Goal: Task Accomplishment & Management: Manage account settings

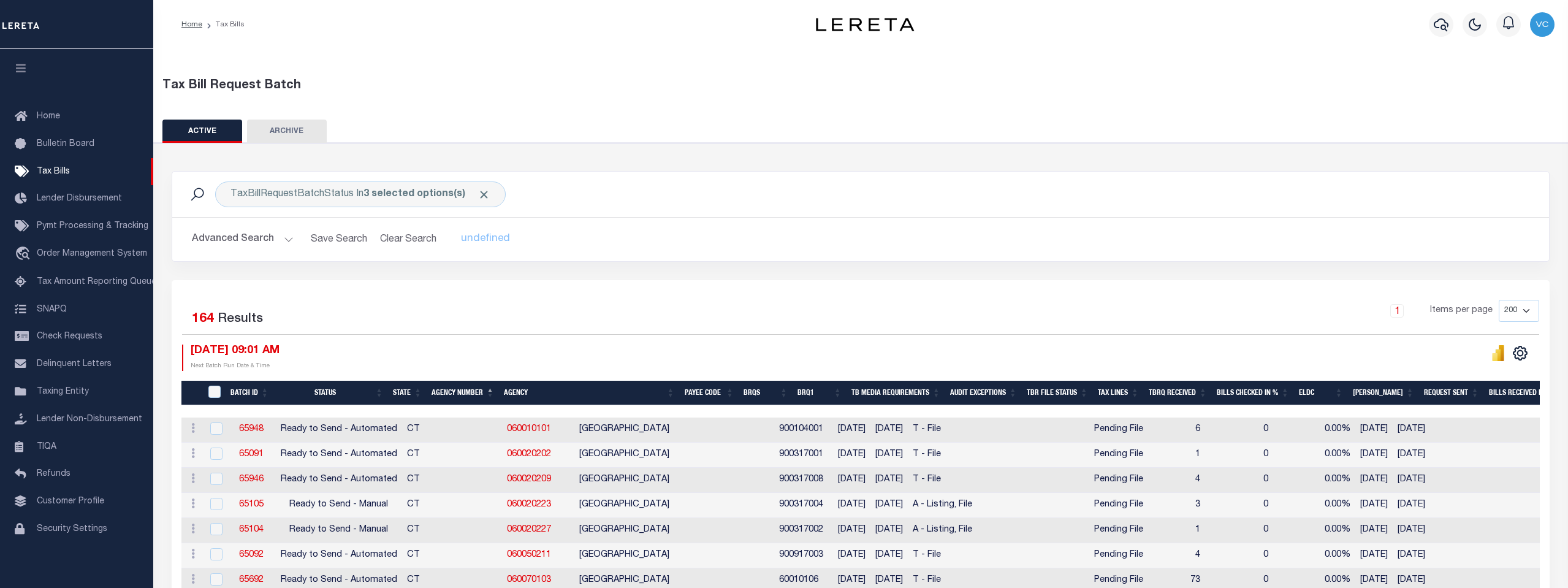
select select "200"
click at [47, 397] on span "Taxing Entity" at bounding box center [63, 391] width 53 height 8
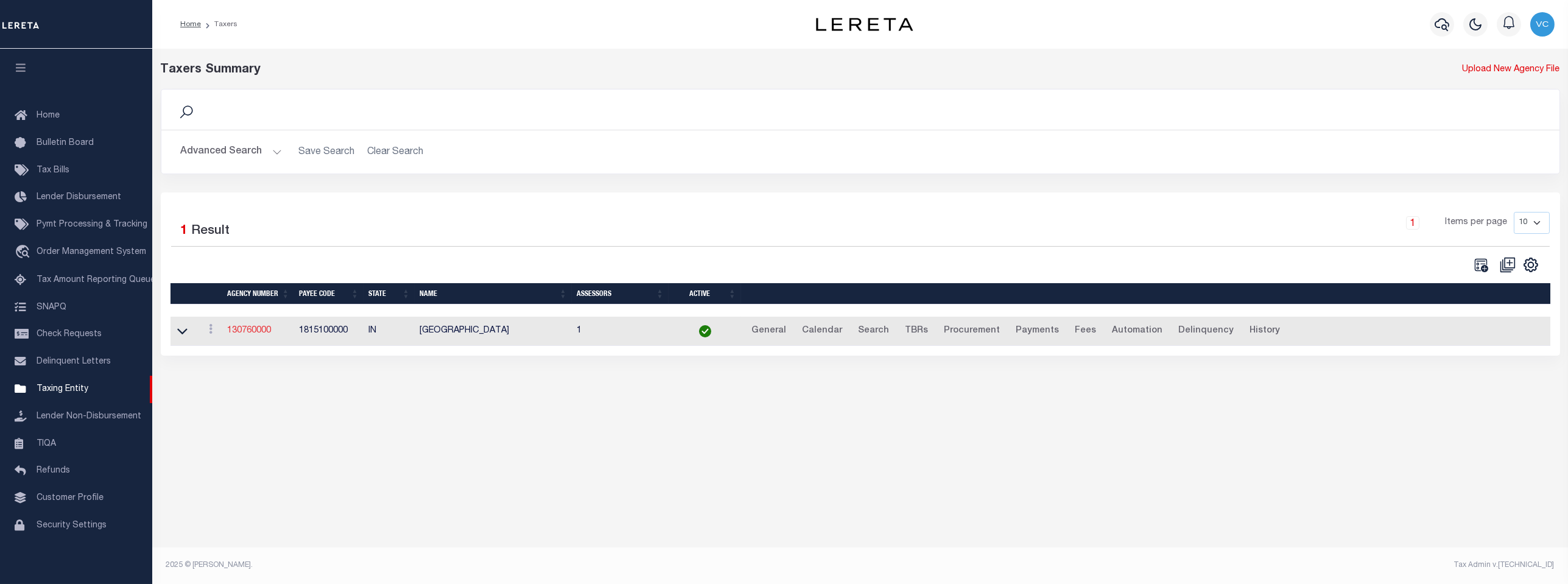
click at [244, 334] on link "130760000" at bounding box center [249, 331] width 44 height 8
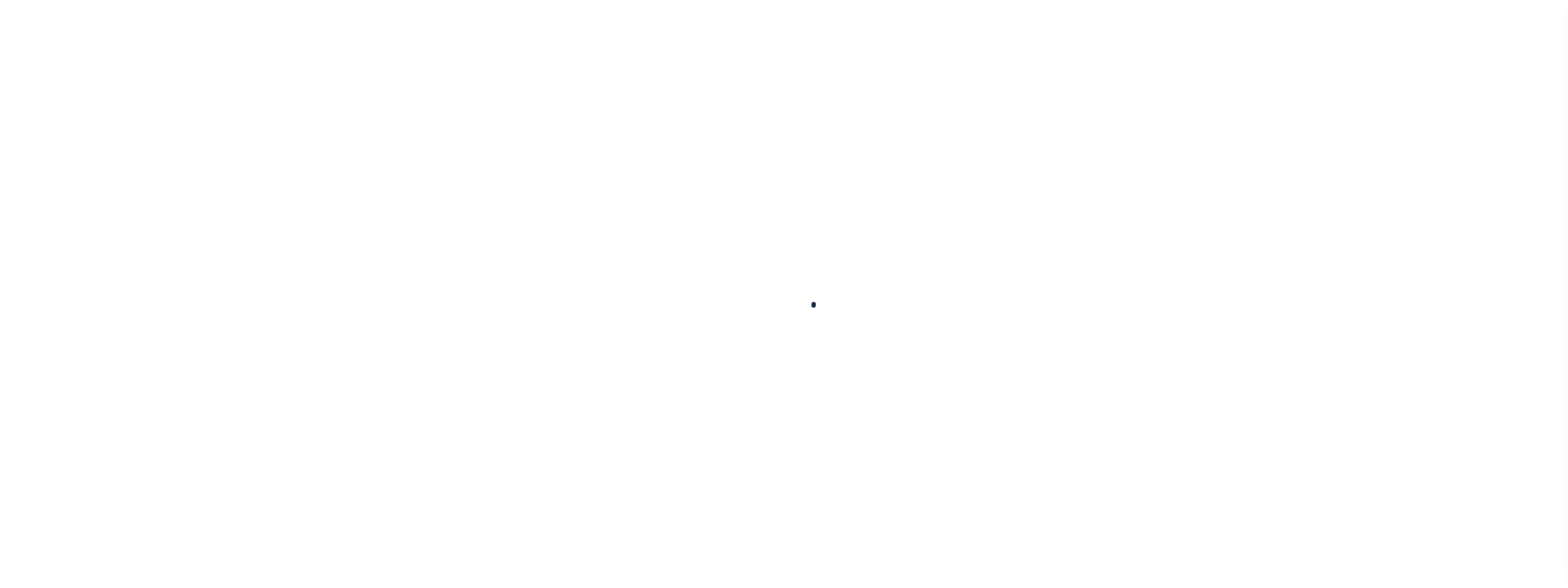
select select
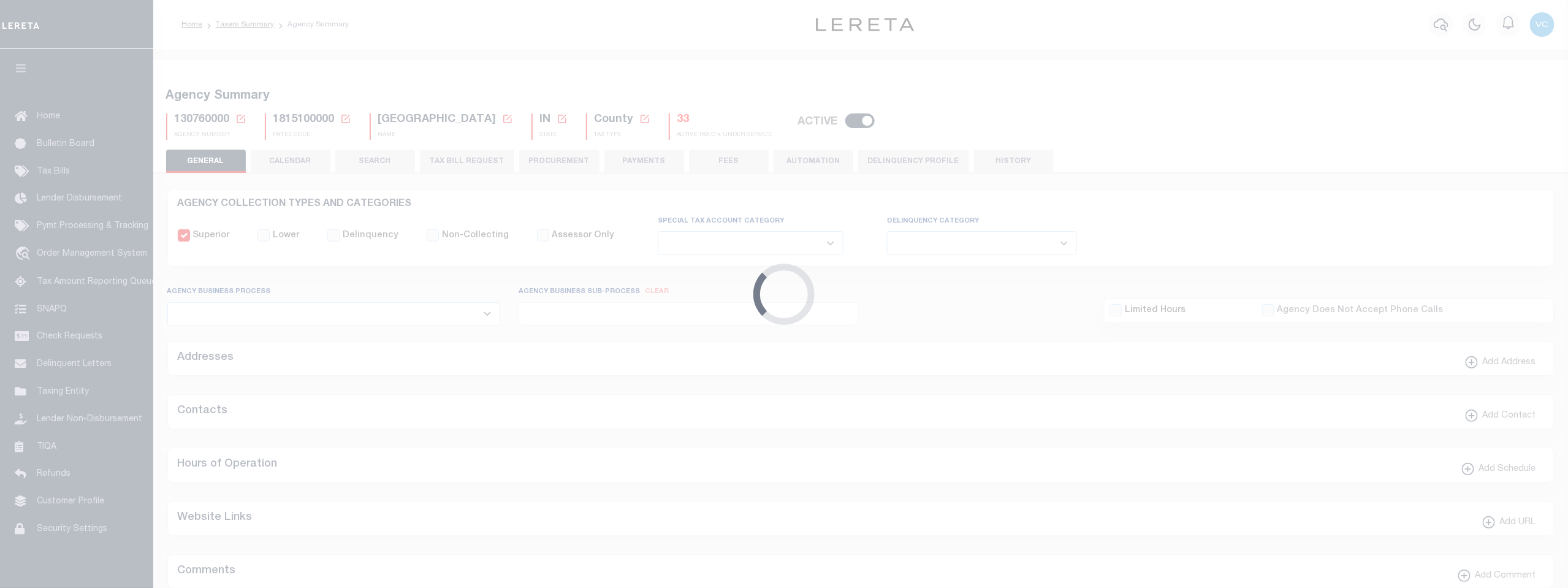
checkbox input "false"
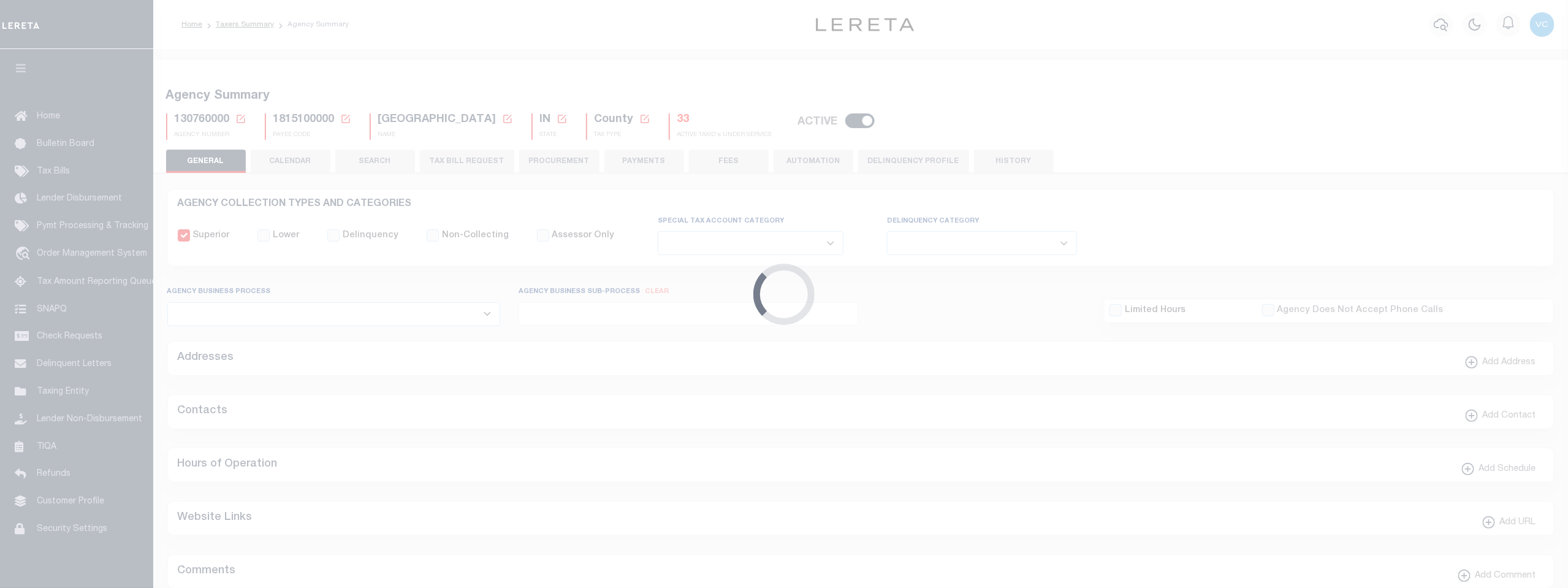
type input "1815100000"
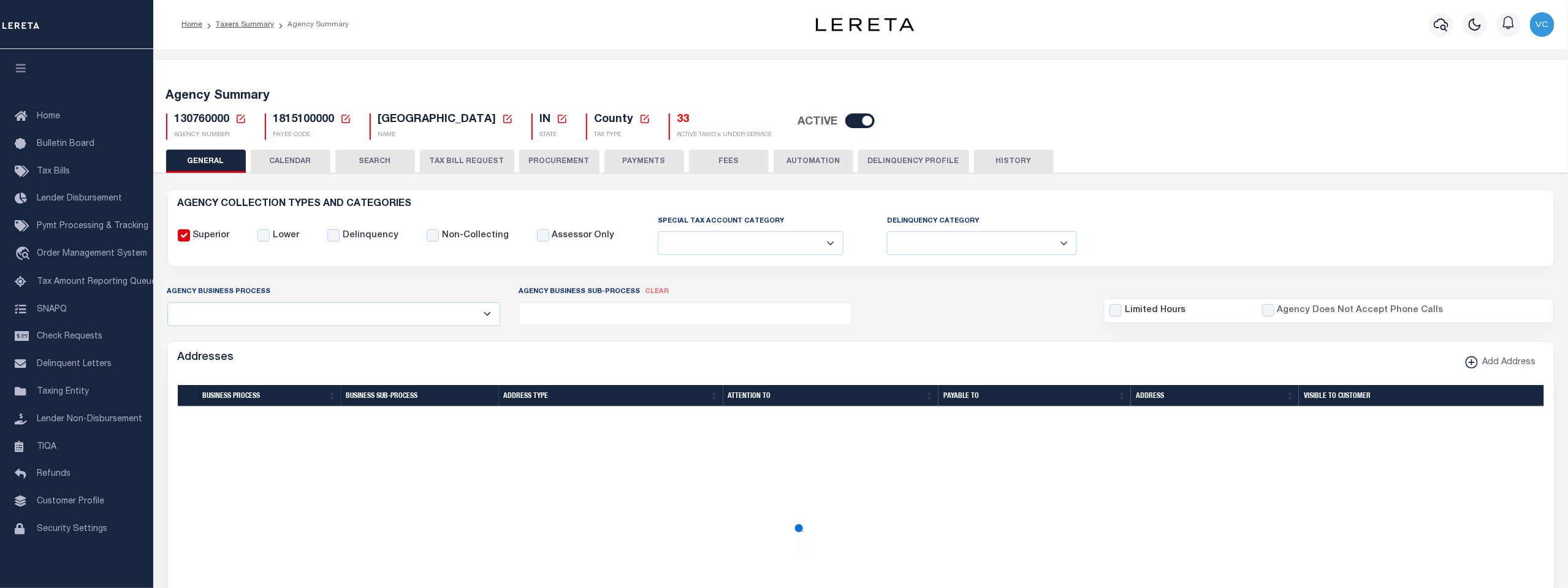
click at [240, 122] on icon at bounding box center [241, 119] width 8 height 8
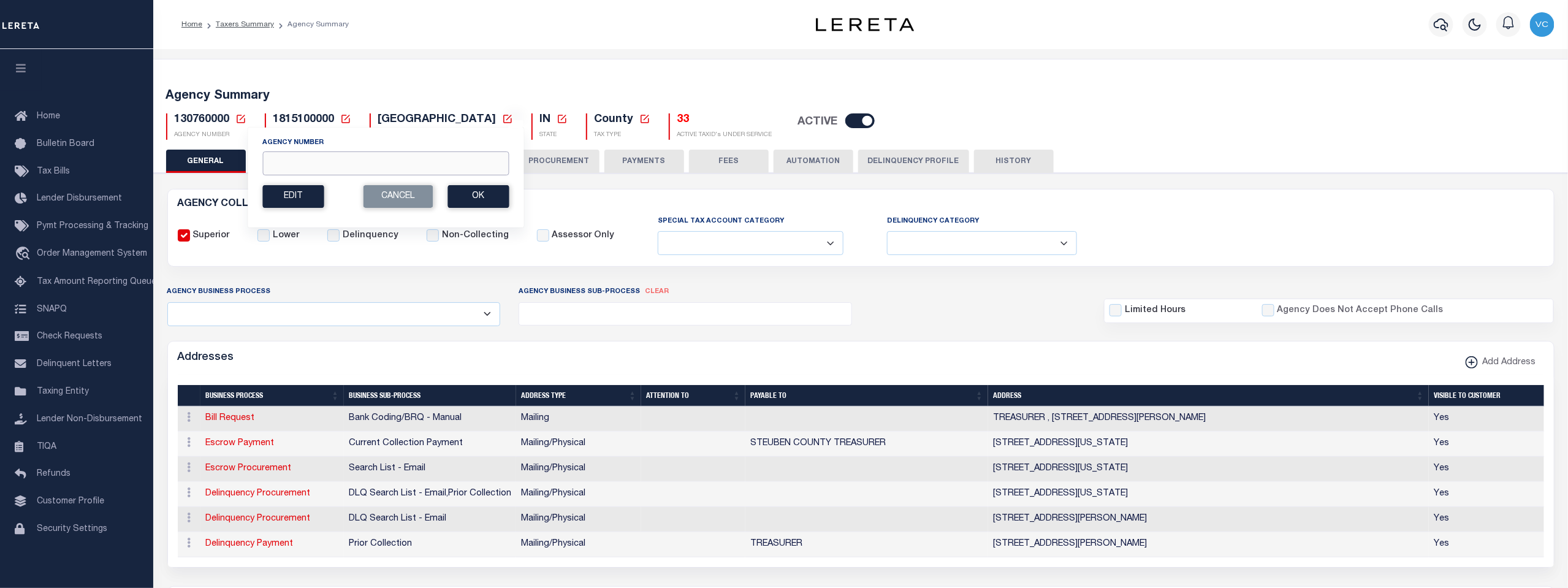
click at [274, 164] on input "Agency Number" at bounding box center [385, 164] width 247 height 24
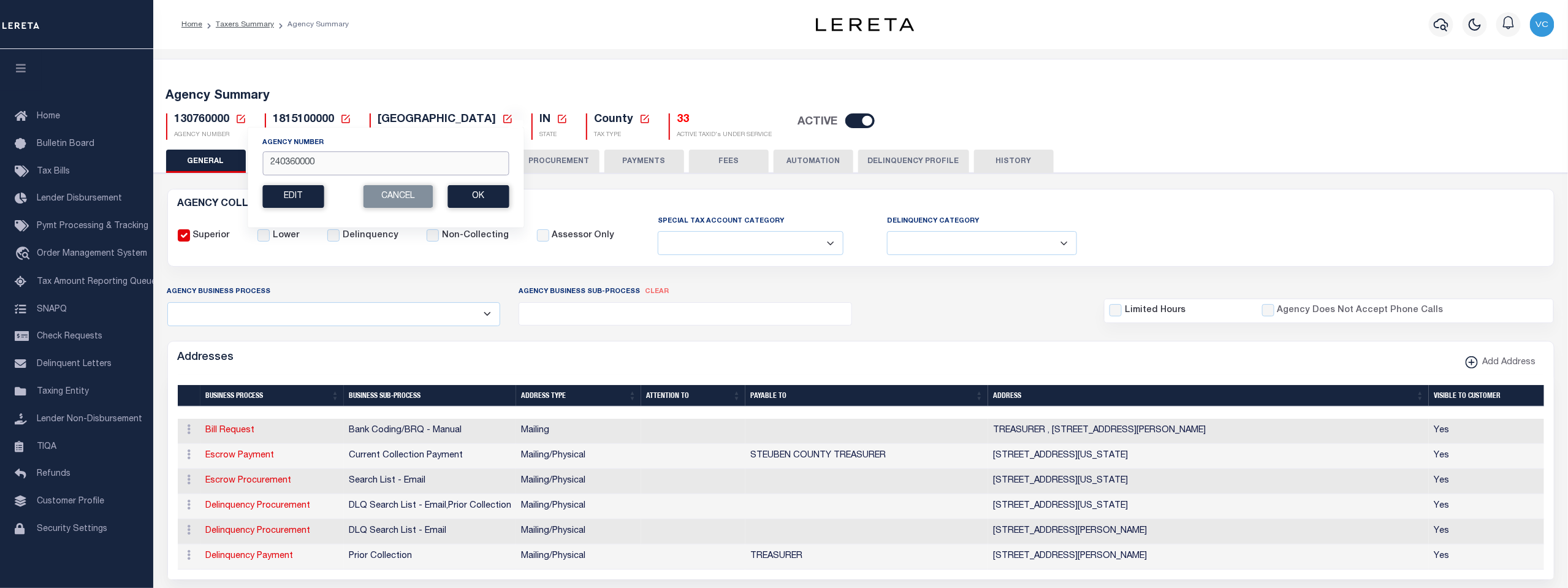
type input "240360000"
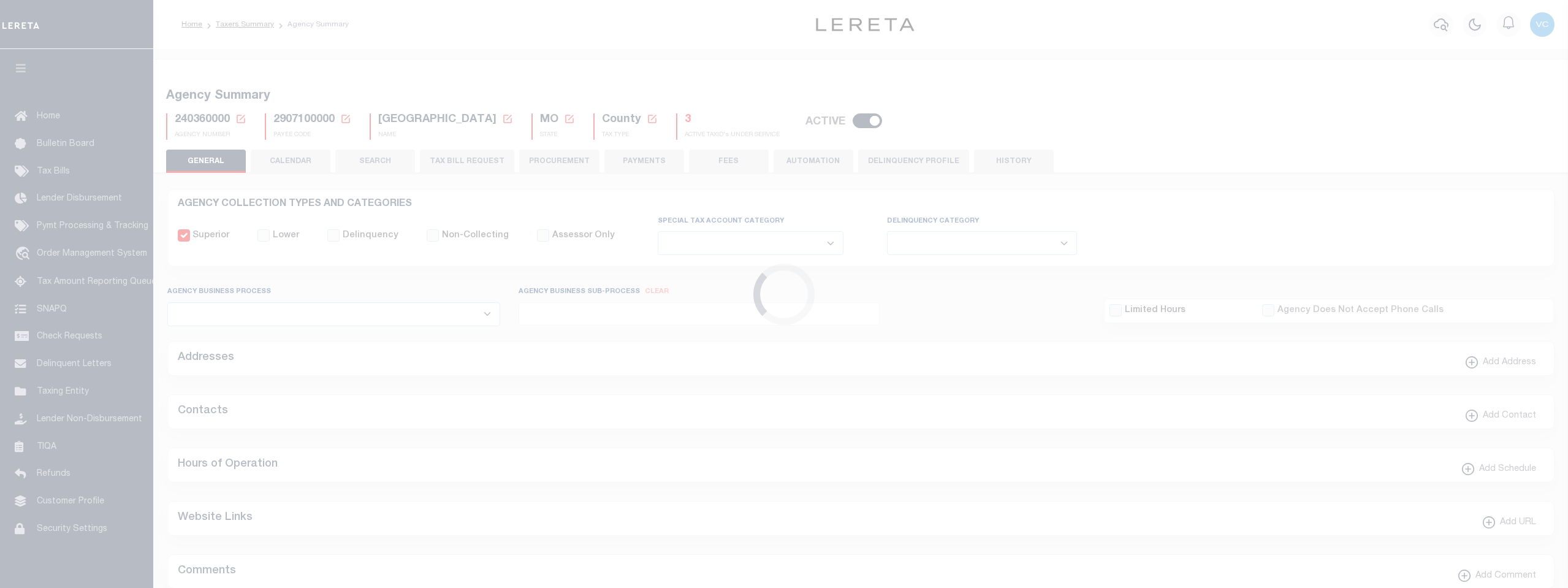
select select
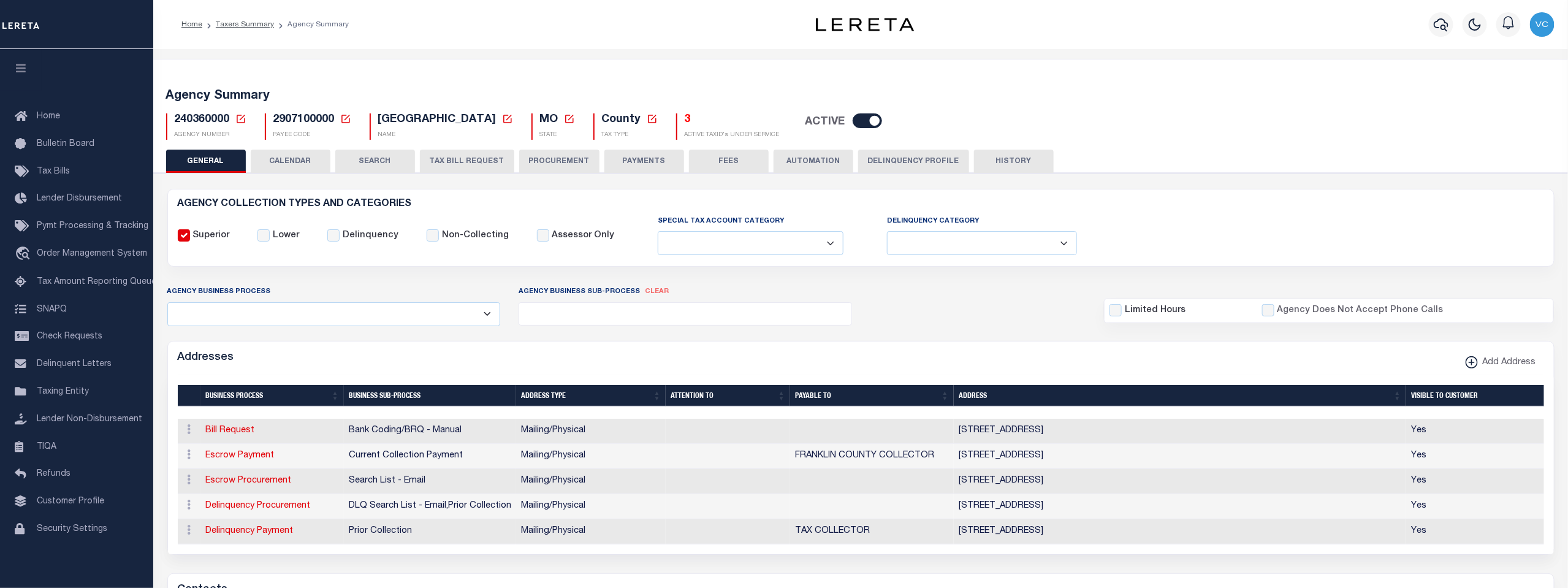
click at [239, 119] on icon at bounding box center [241, 119] width 11 height 11
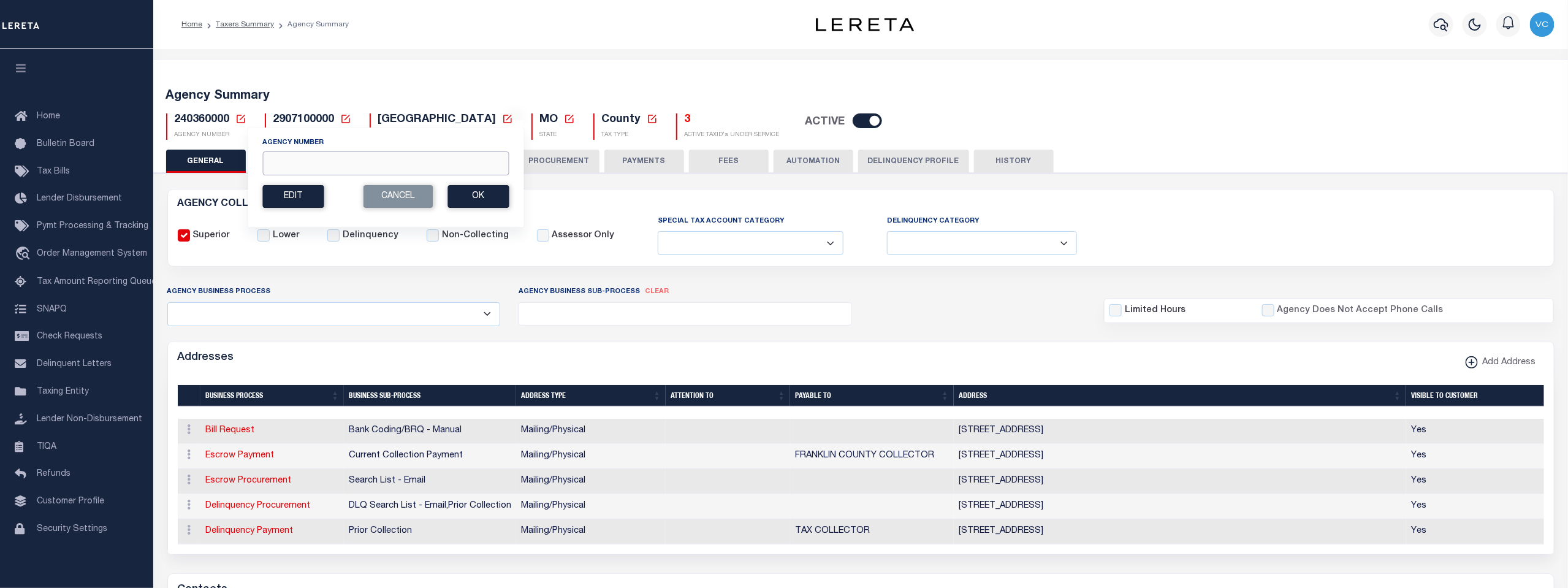
click at [279, 160] on input "Agency Number" at bounding box center [385, 164] width 247 height 24
type input "310300414"
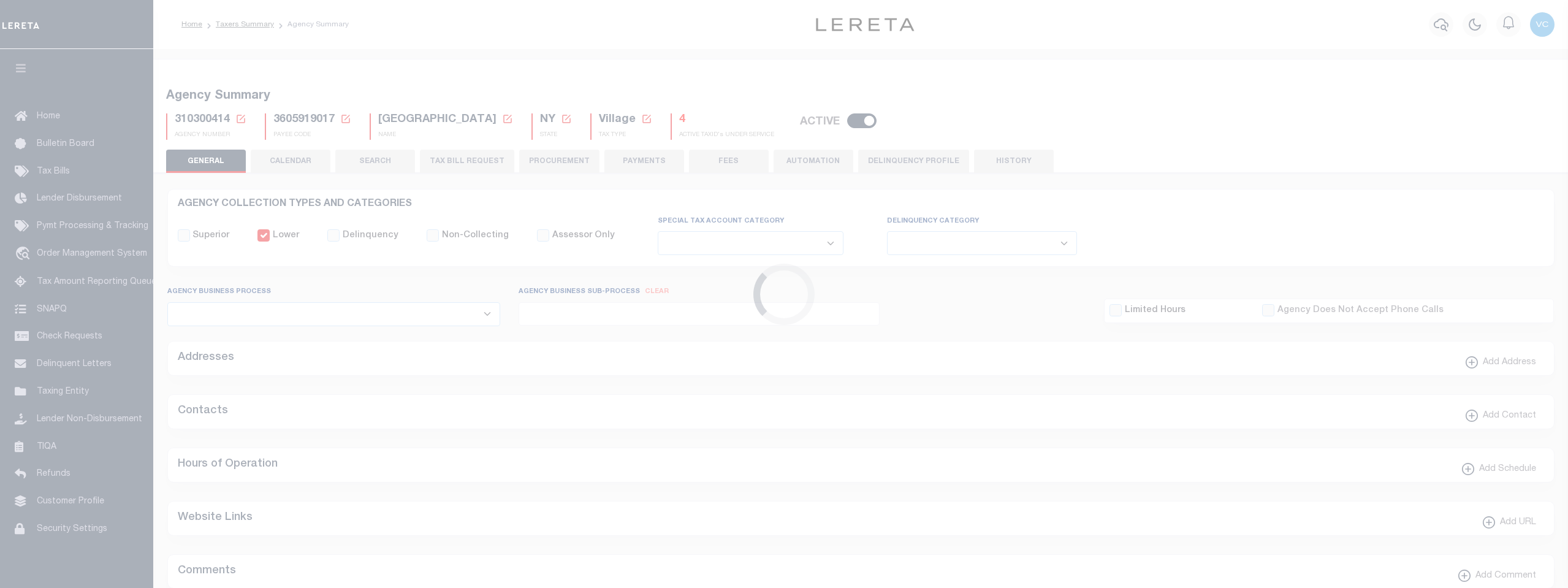
select select
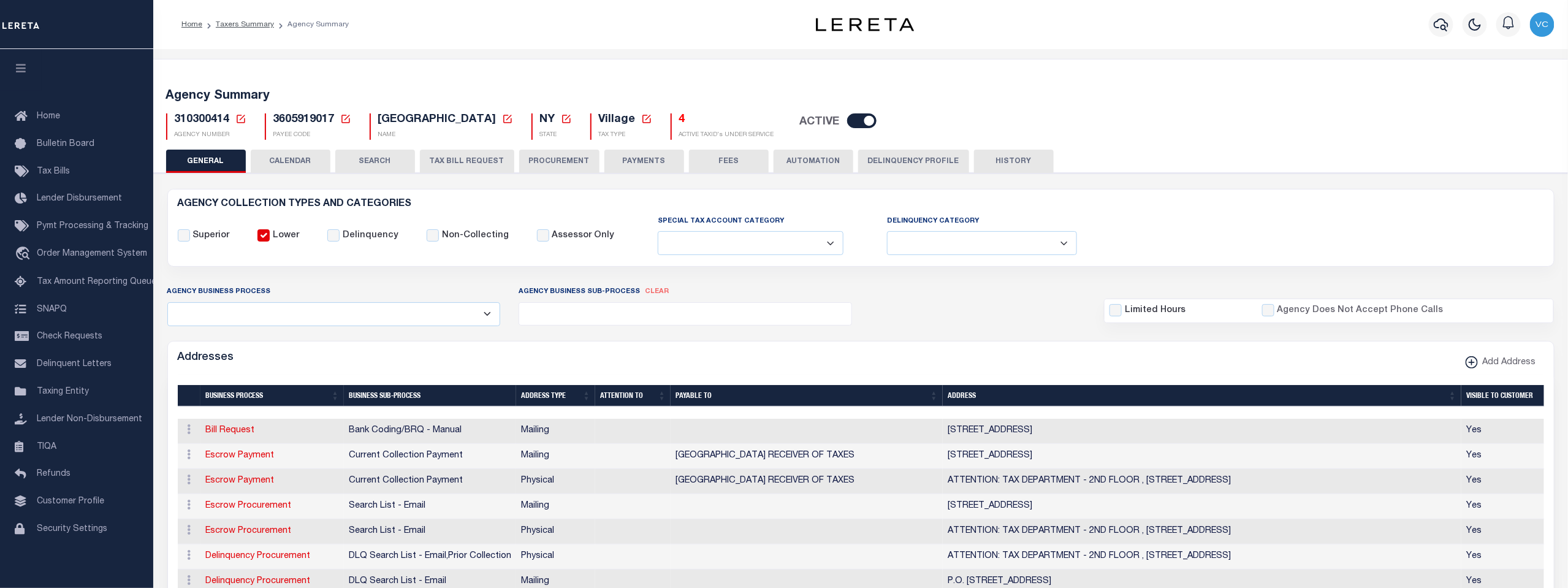
click at [243, 114] on icon at bounding box center [241, 119] width 11 height 11
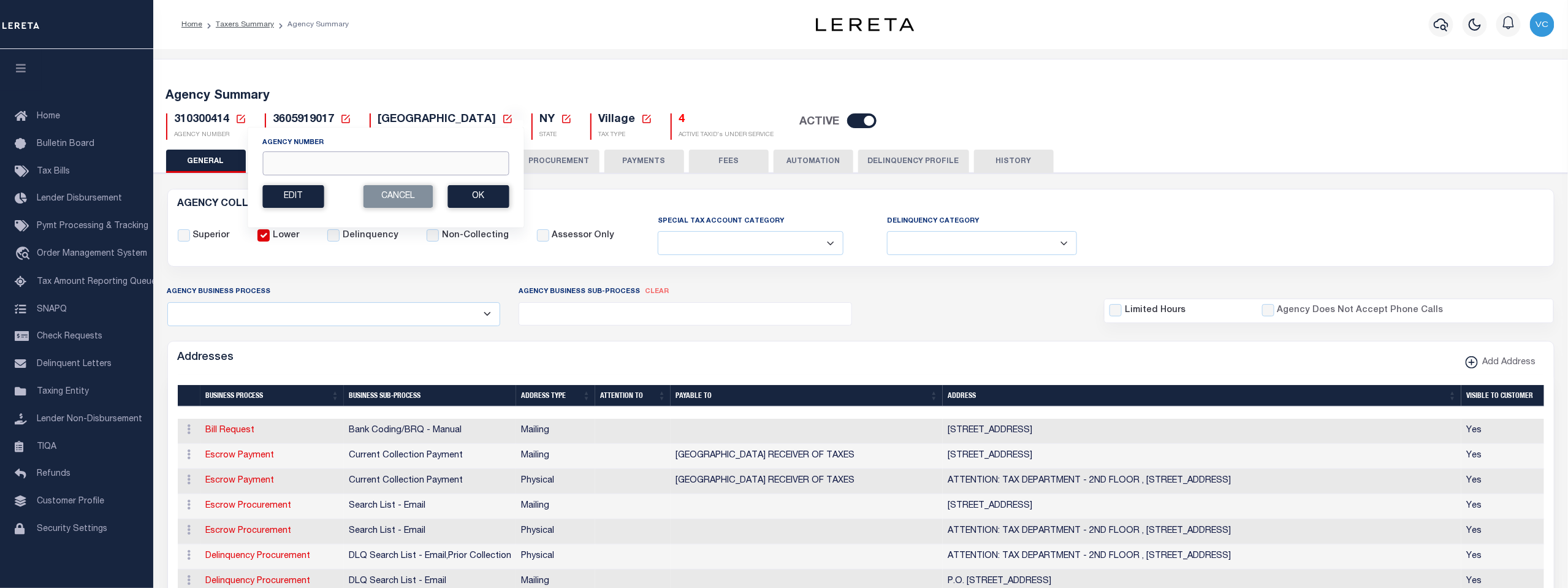
click at [279, 164] on input "Agency Number" at bounding box center [385, 164] width 247 height 24
type input "310460218"
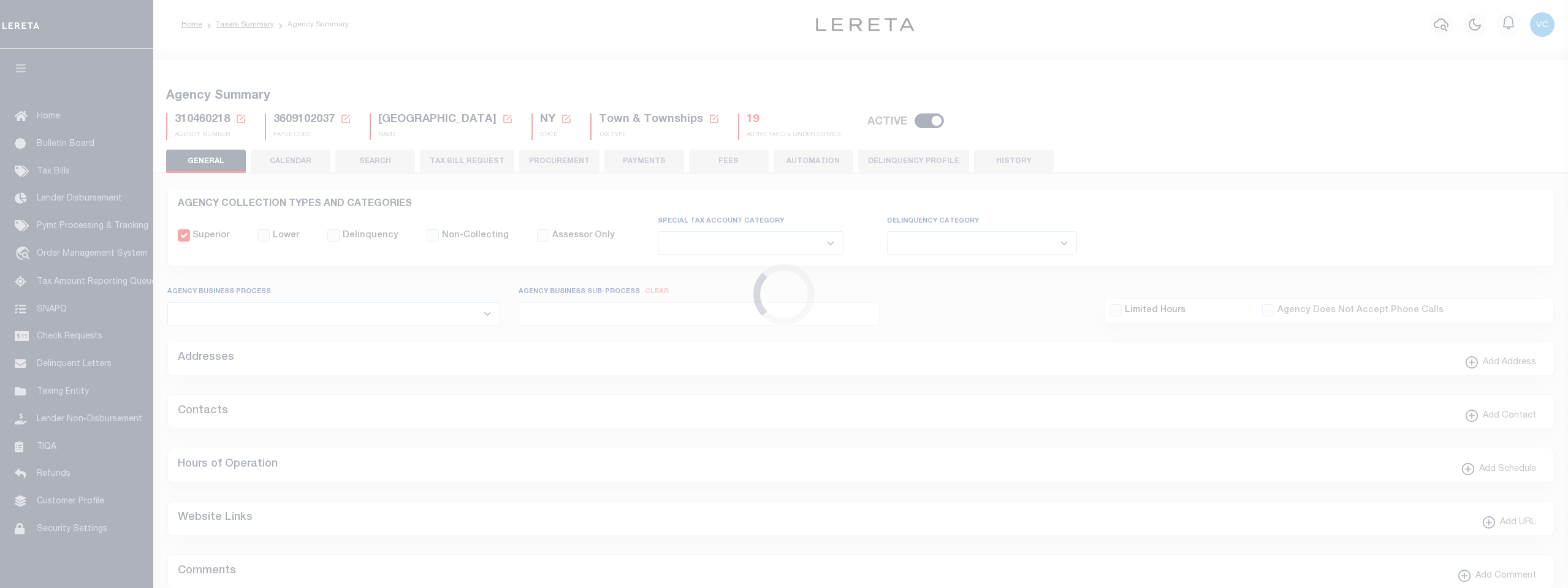
select select
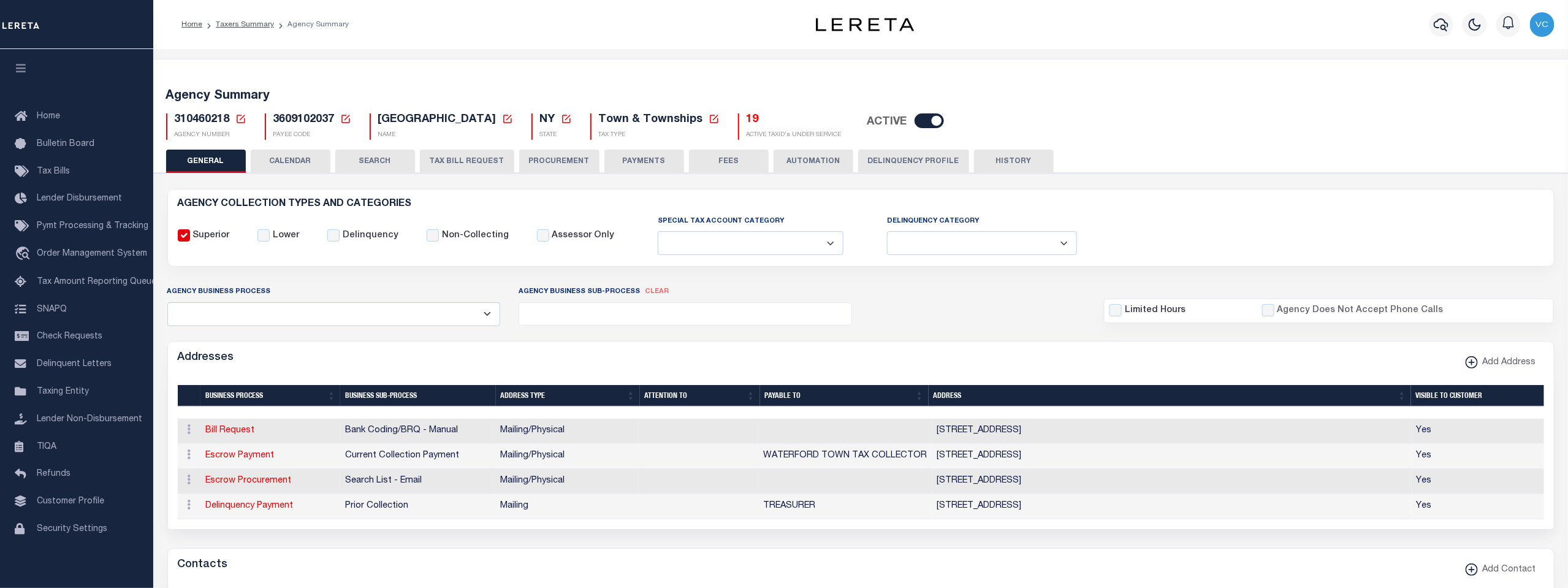
click at [243, 119] on icon at bounding box center [241, 119] width 8 height 8
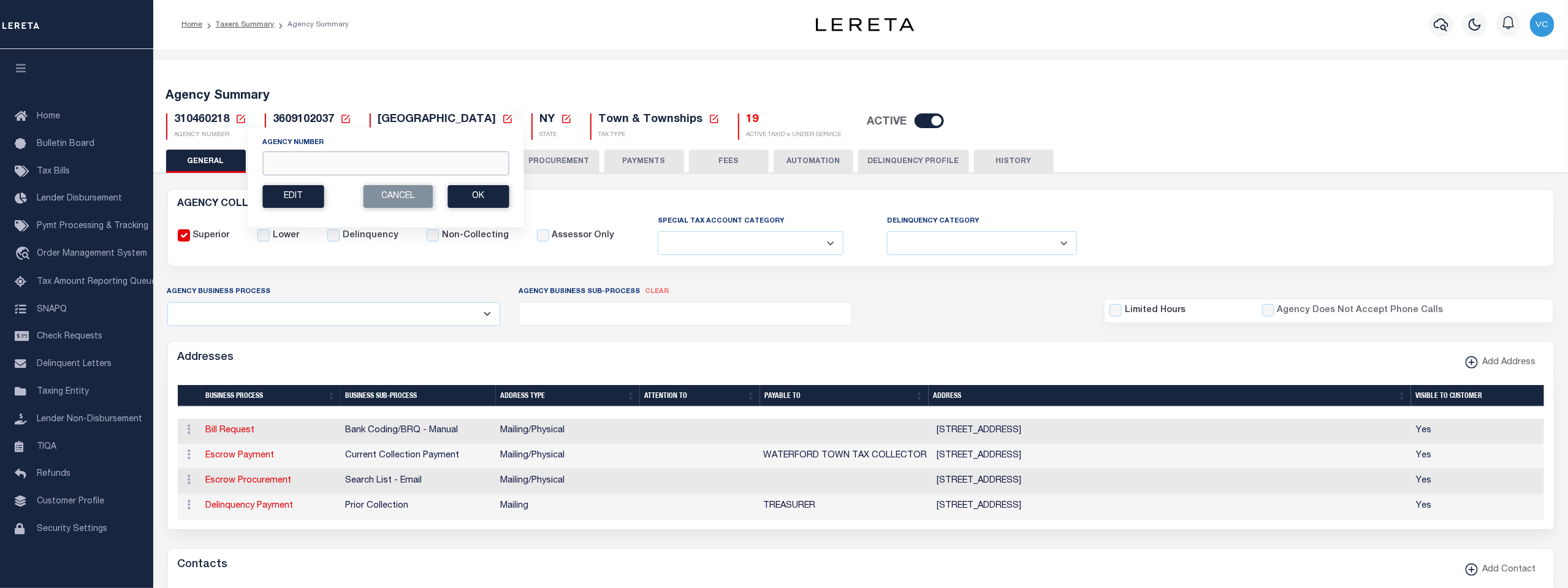
click at [277, 164] on input "Agency Number" at bounding box center [385, 164] width 247 height 24
type input "310520202"
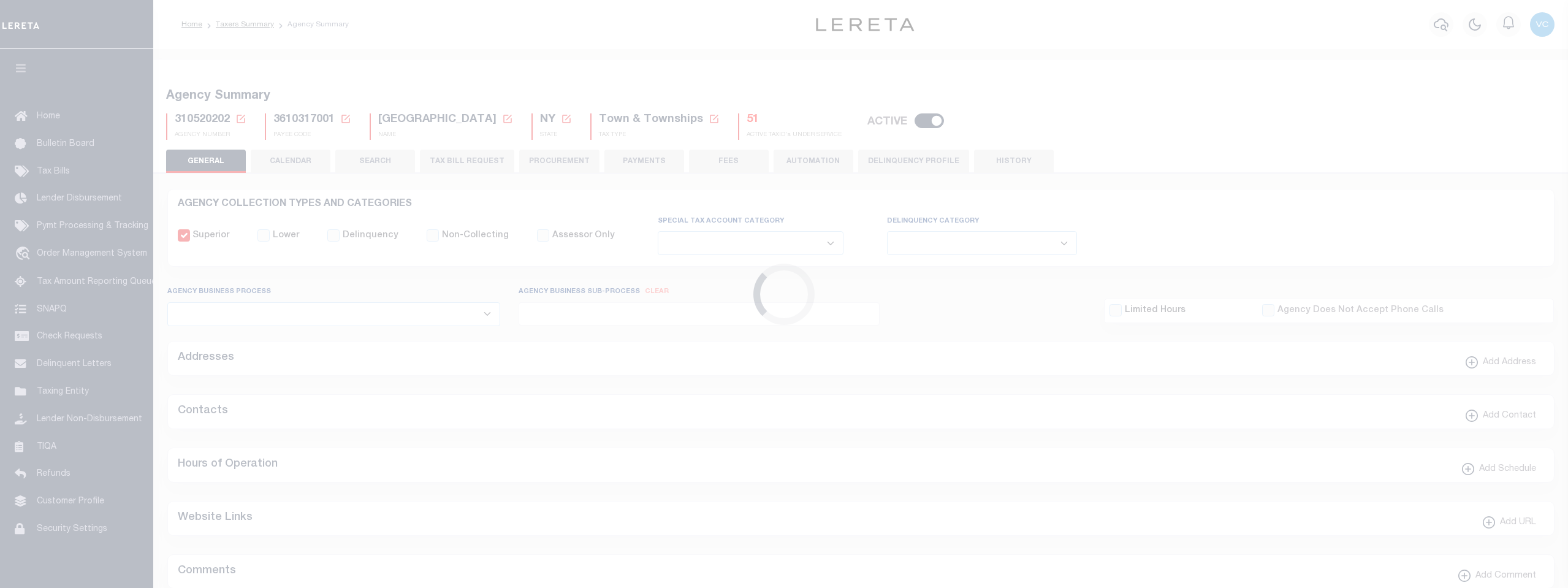
select select
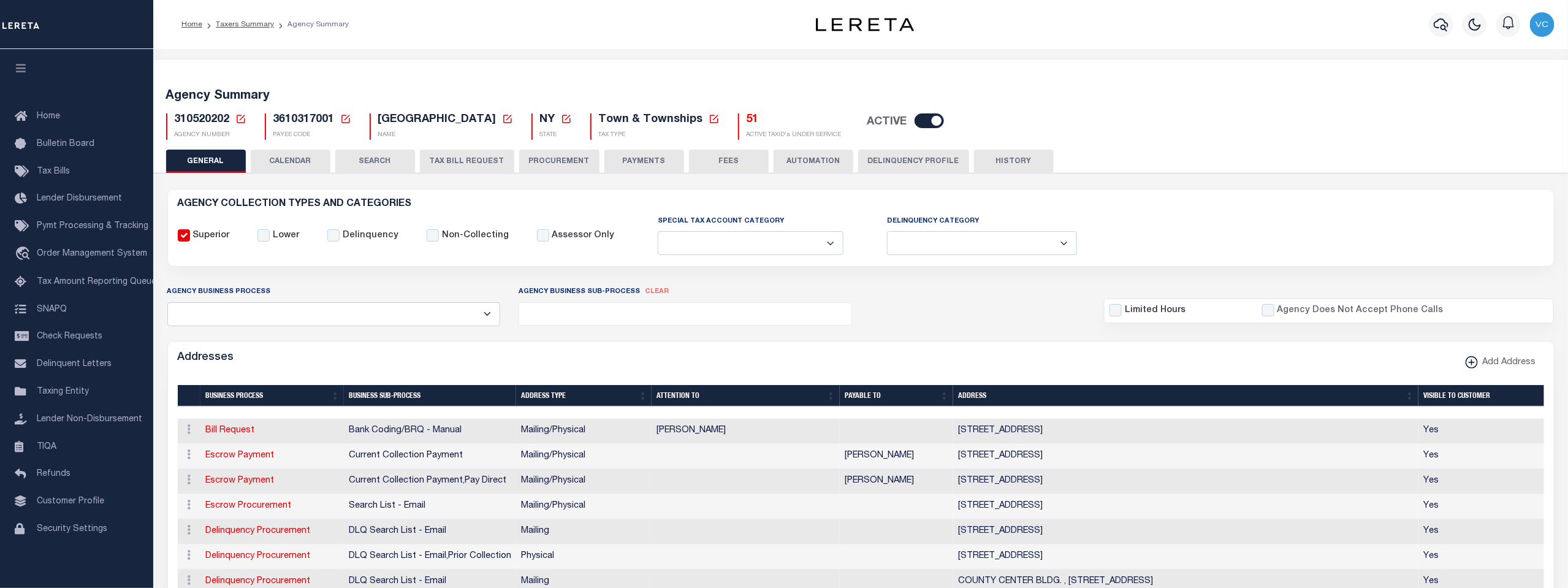
click at [238, 119] on icon at bounding box center [241, 119] width 11 height 11
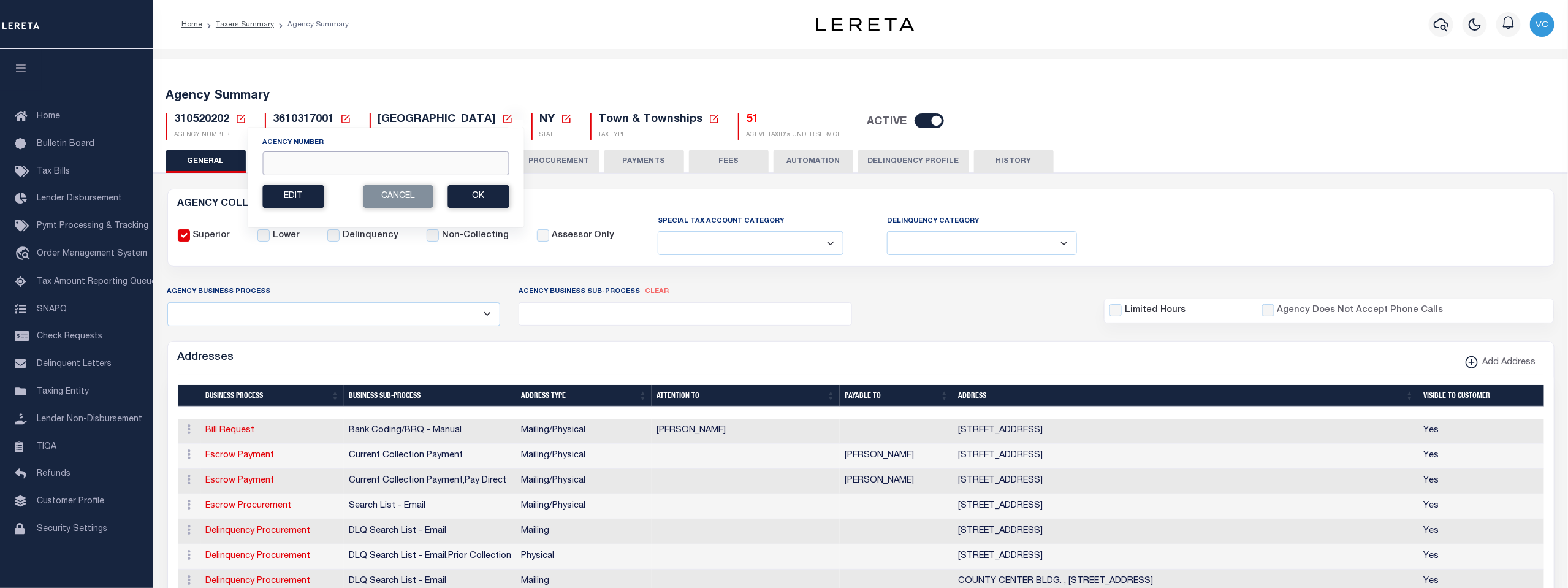
click at [269, 154] on input "Agency Number" at bounding box center [385, 164] width 247 height 24
type input "090260000"
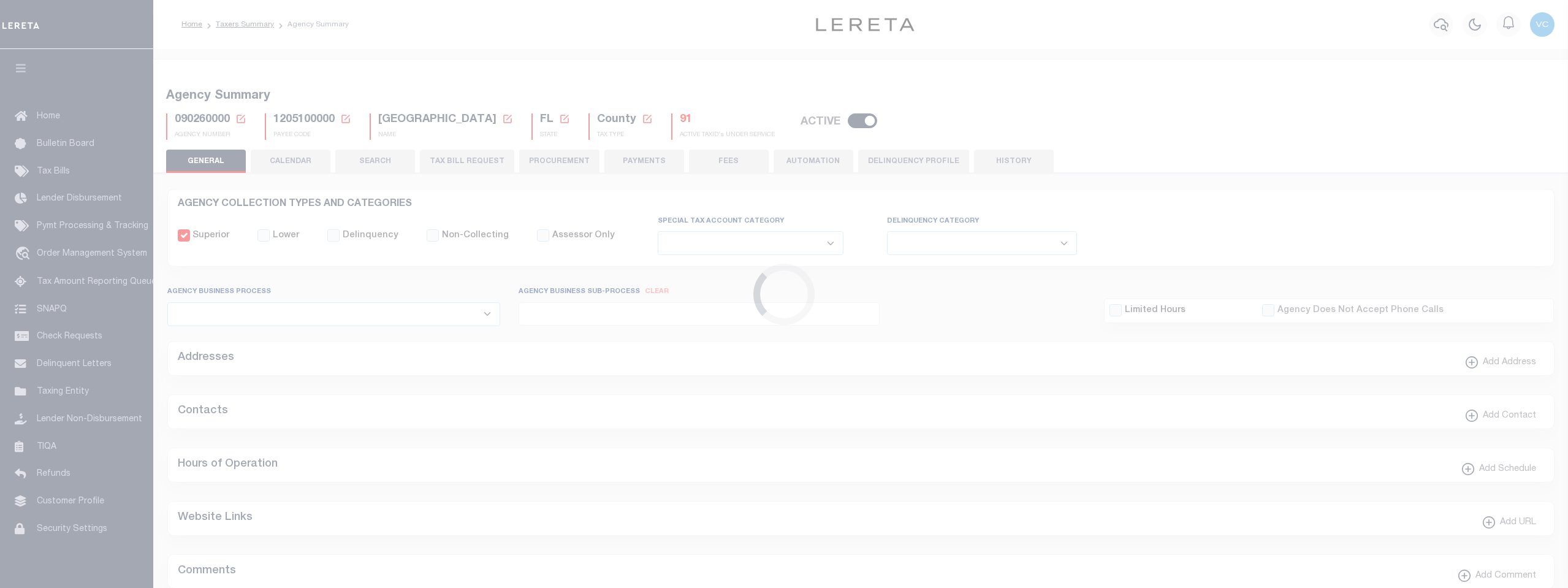
select select
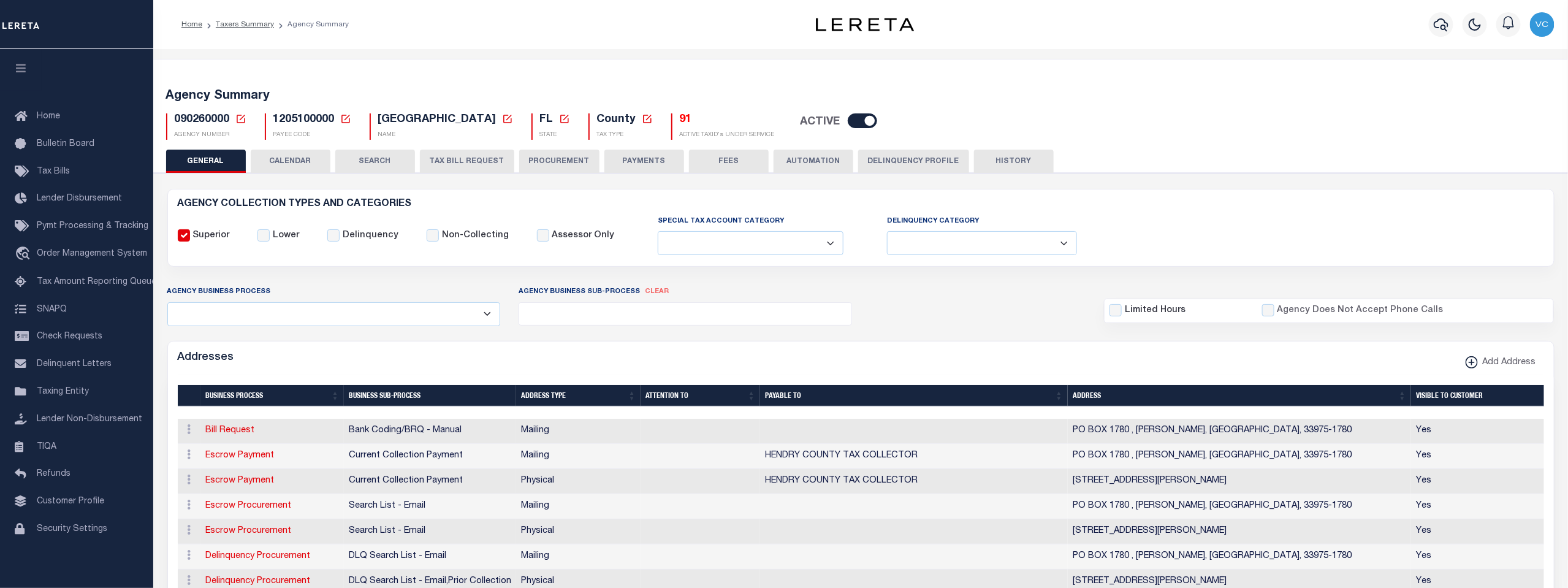
click at [235, 117] on icon at bounding box center [241, 119] width 11 height 11
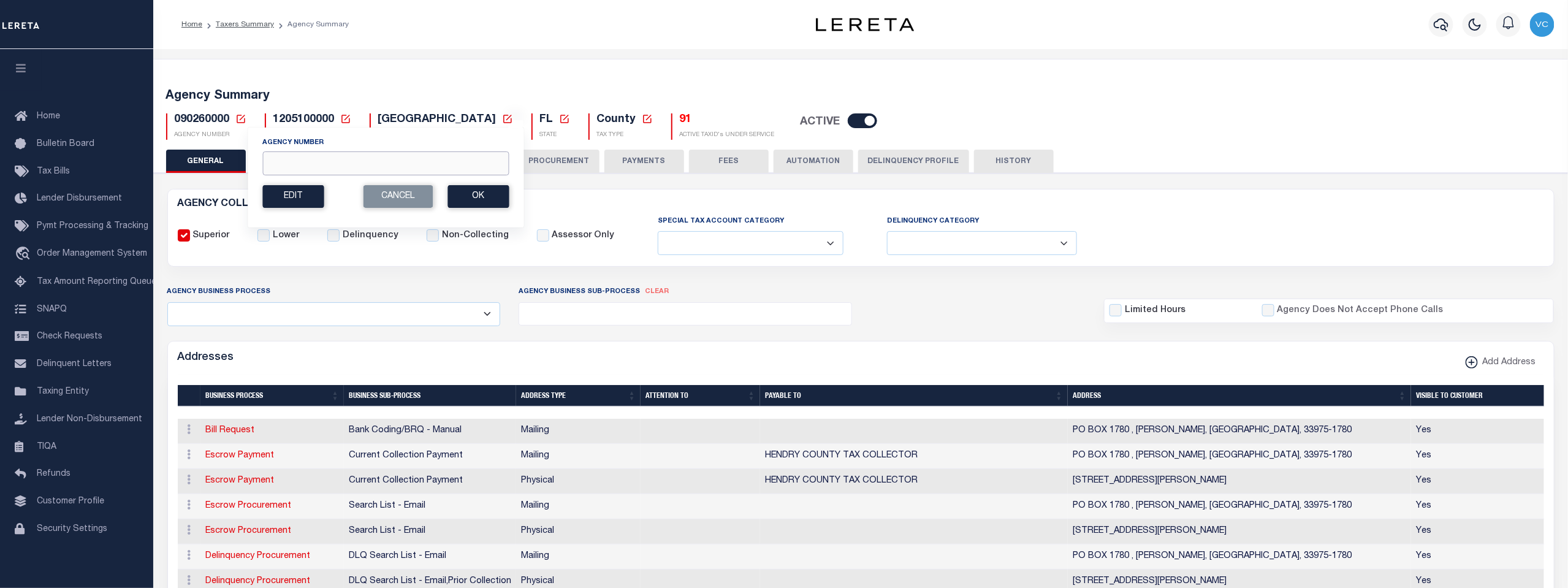
click at [269, 164] on input "Agency Number" at bounding box center [385, 164] width 247 height 24
type input "290140202"
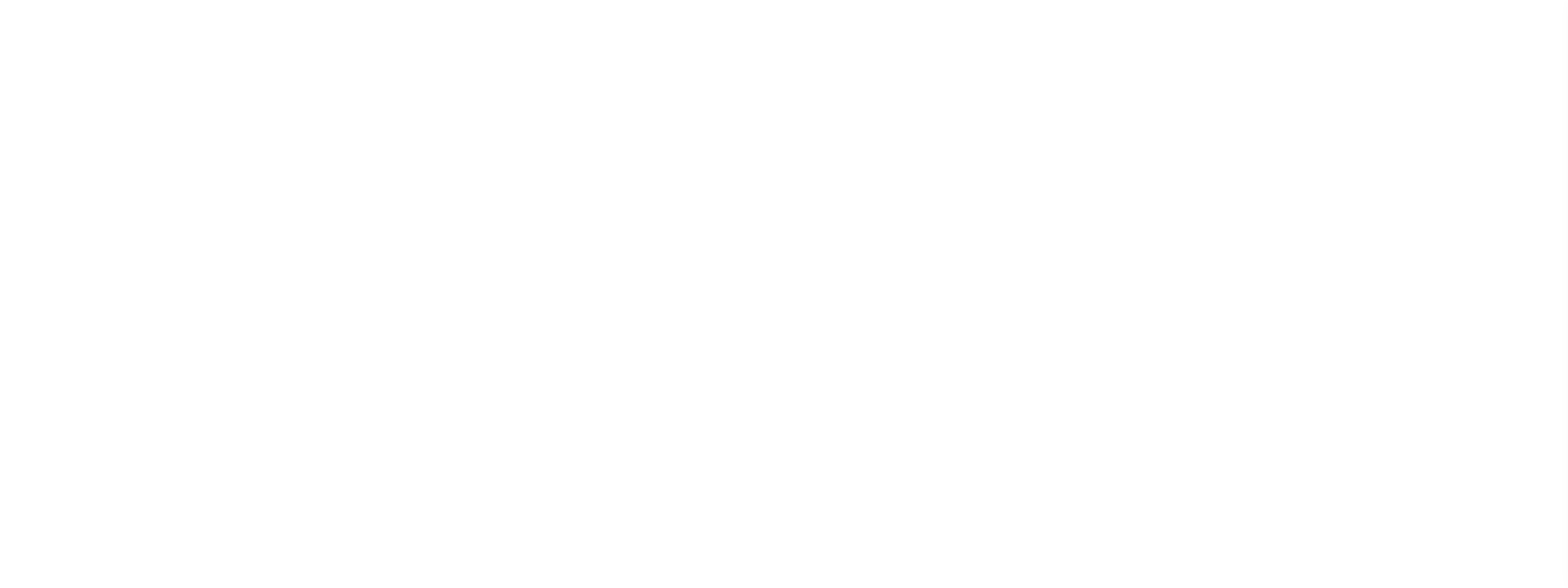
select select
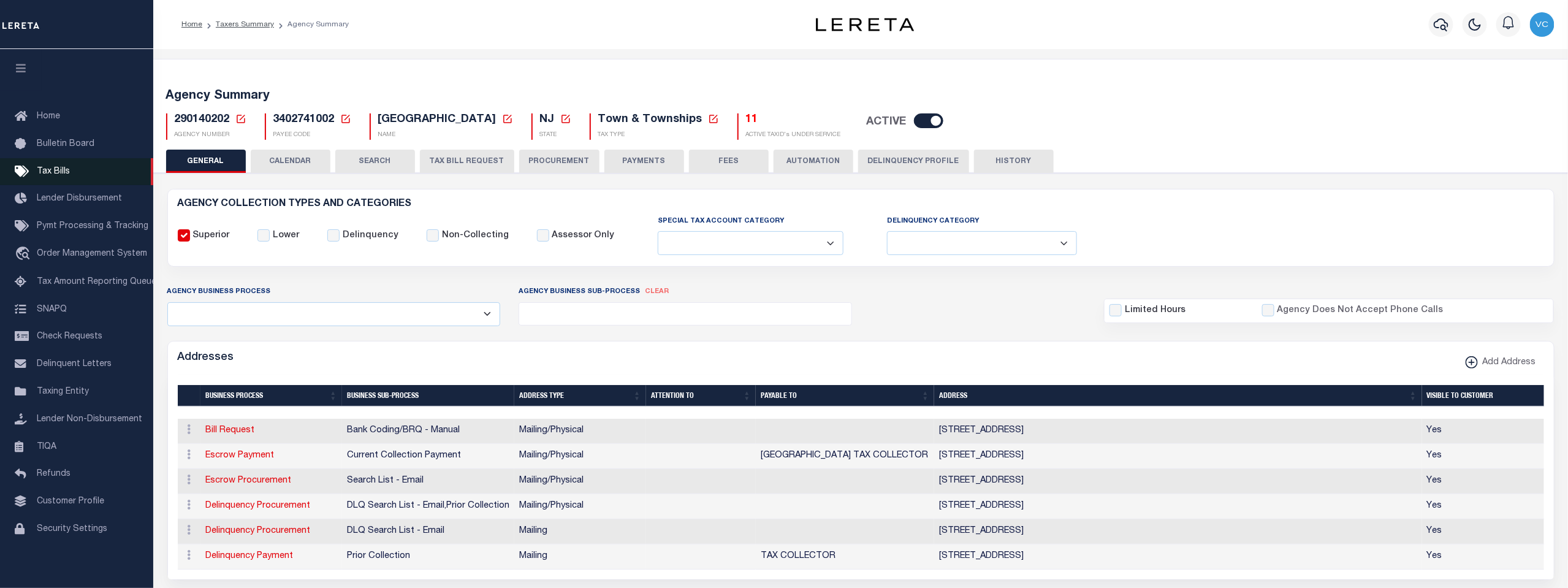
click at [47, 175] on span "Tax Bills" at bounding box center [53, 172] width 33 height 8
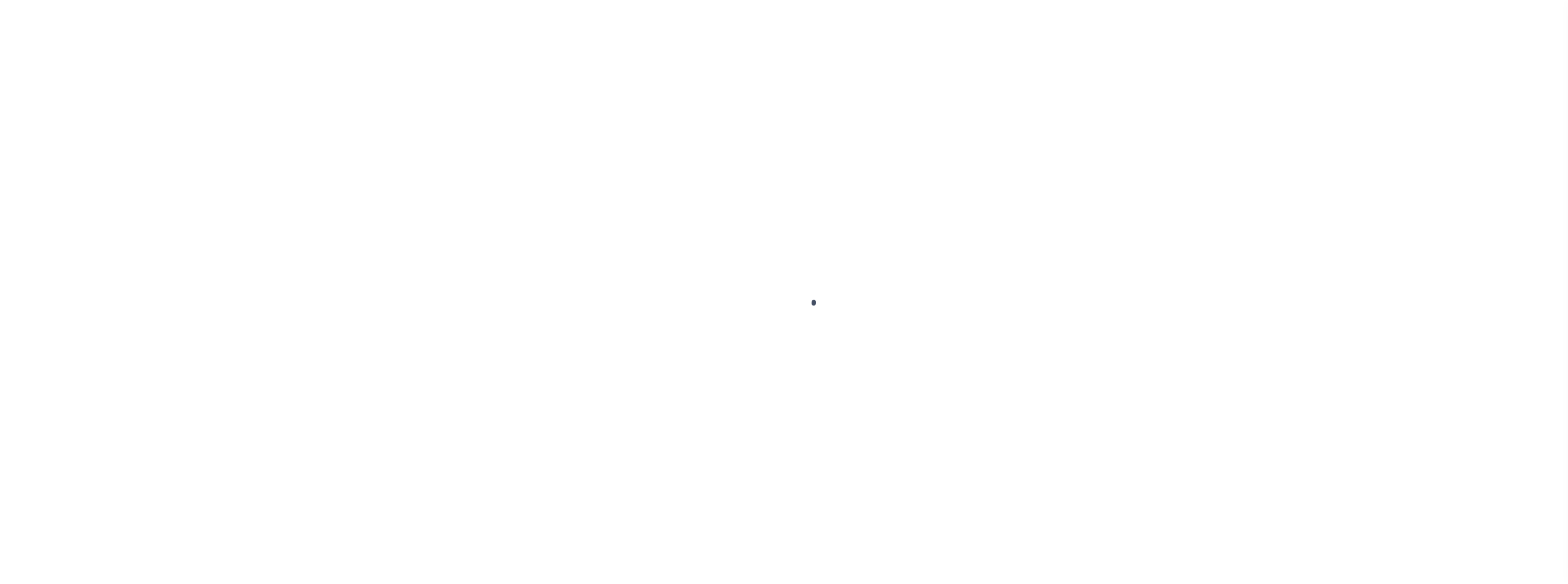
select select "200"
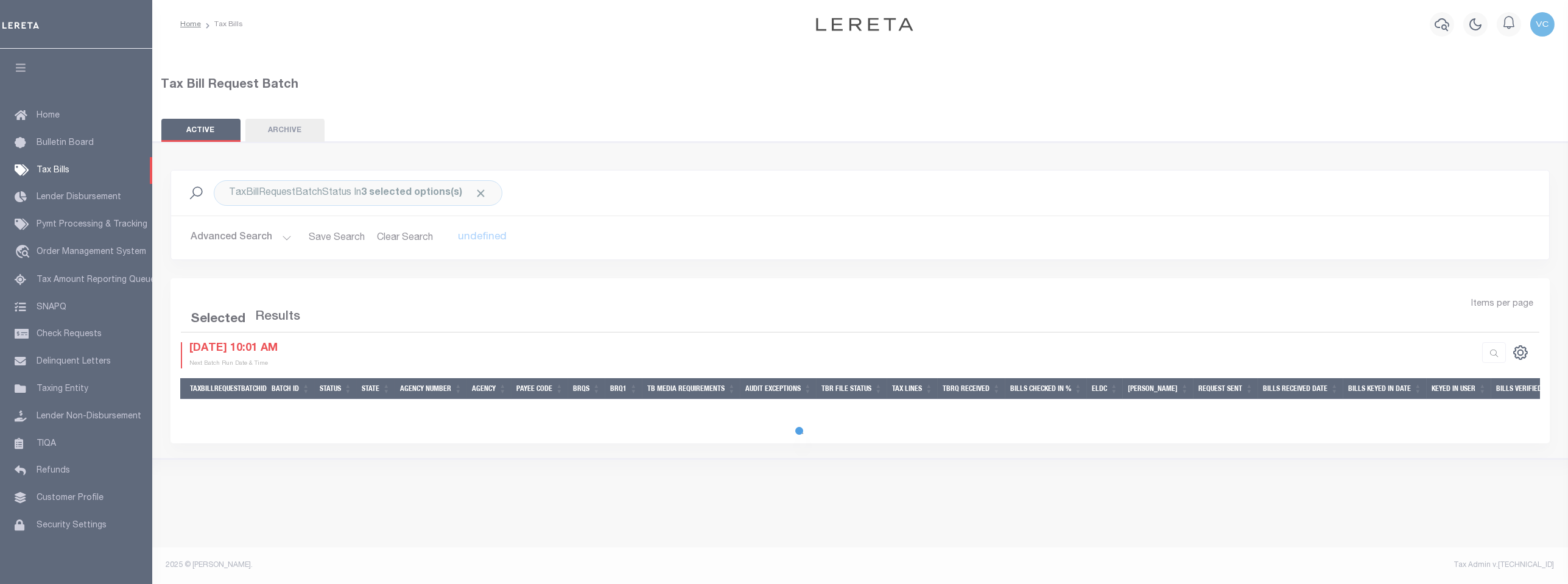
select select "200"
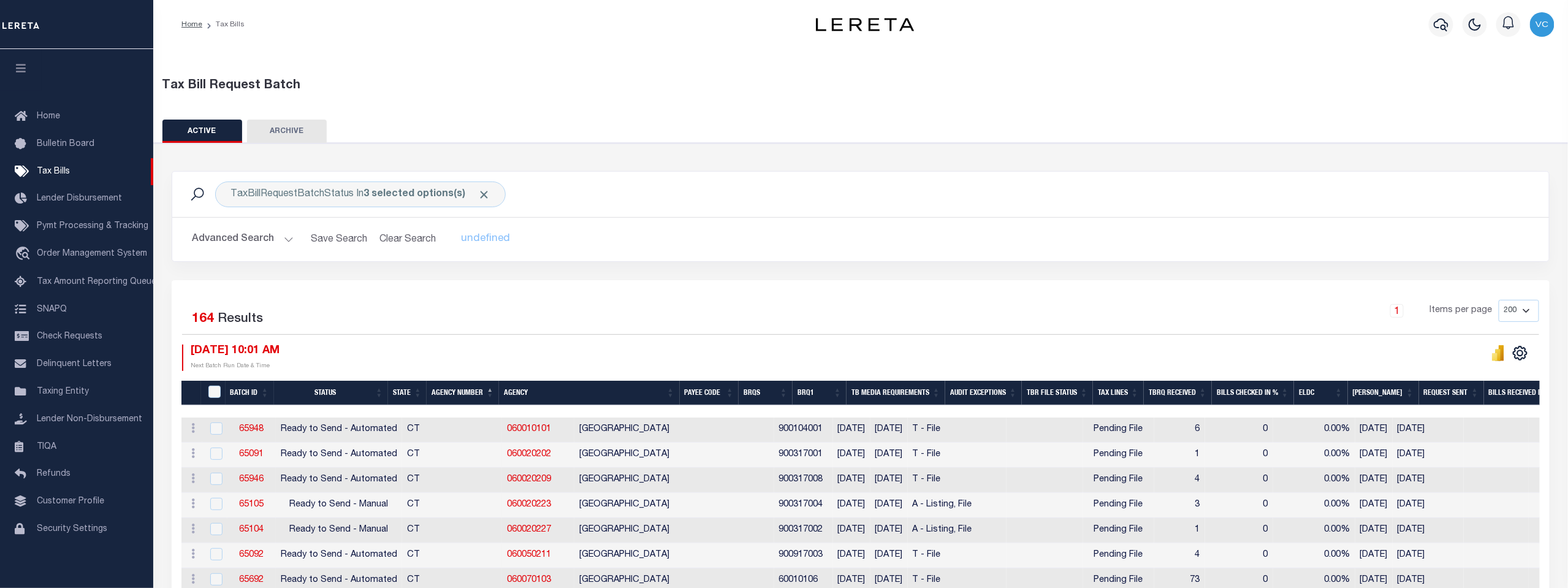
click at [463, 388] on th "Agency Number" at bounding box center [463, 393] width 72 height 25
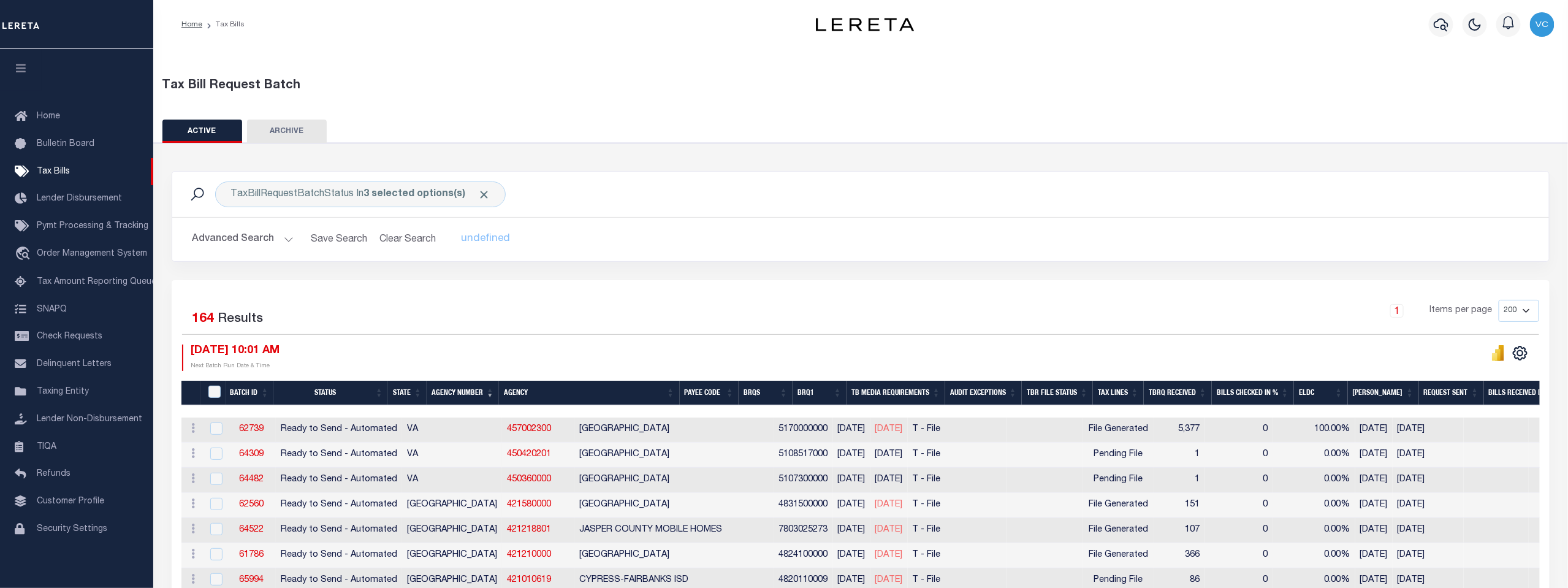
click at [463, 388] on th "Agency Number" at bounding box center [463, 393] width 72 height 25
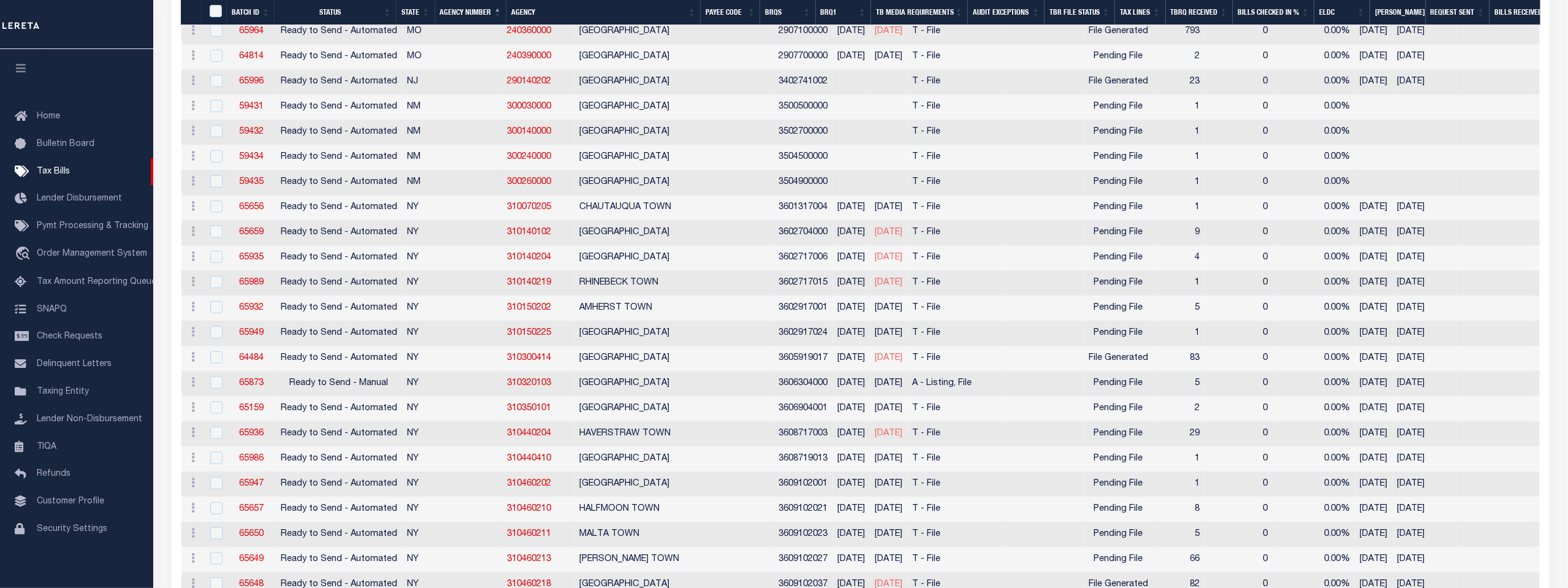
scroll to position [3202, 0]
click at [214, 351] on input "checkbox" at bounding box center [216, 357] width 12 height 12
checkbox input "true"
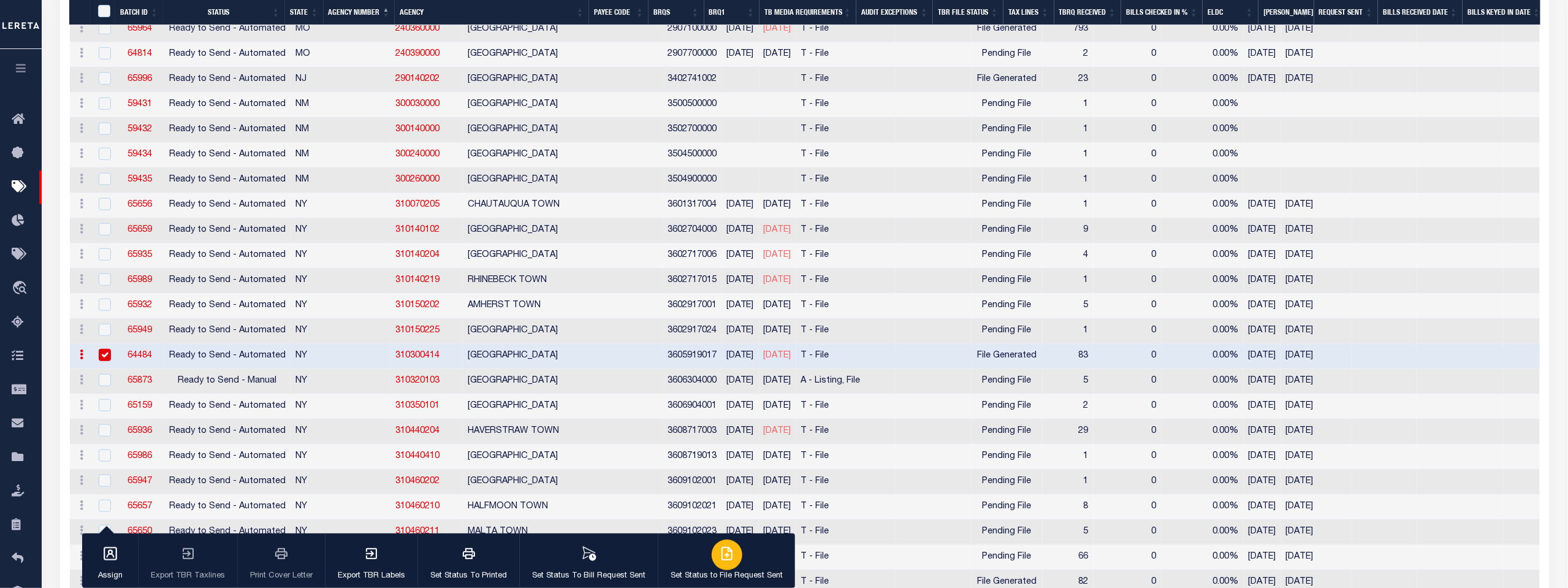
click at [729, 565] on div "button" at bounding box center [727, 555] width 30 height 31
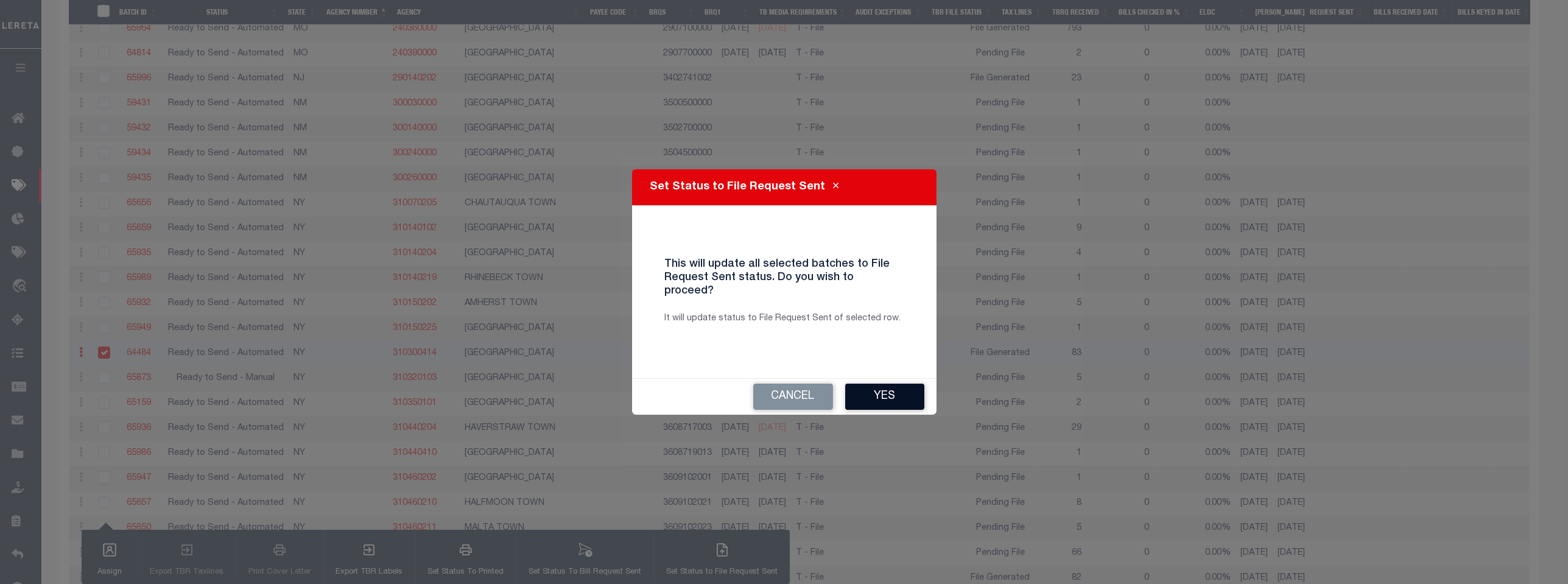
click at [893, 394] on button "Yes" at bounding box center [885, 396] width 79 height 26
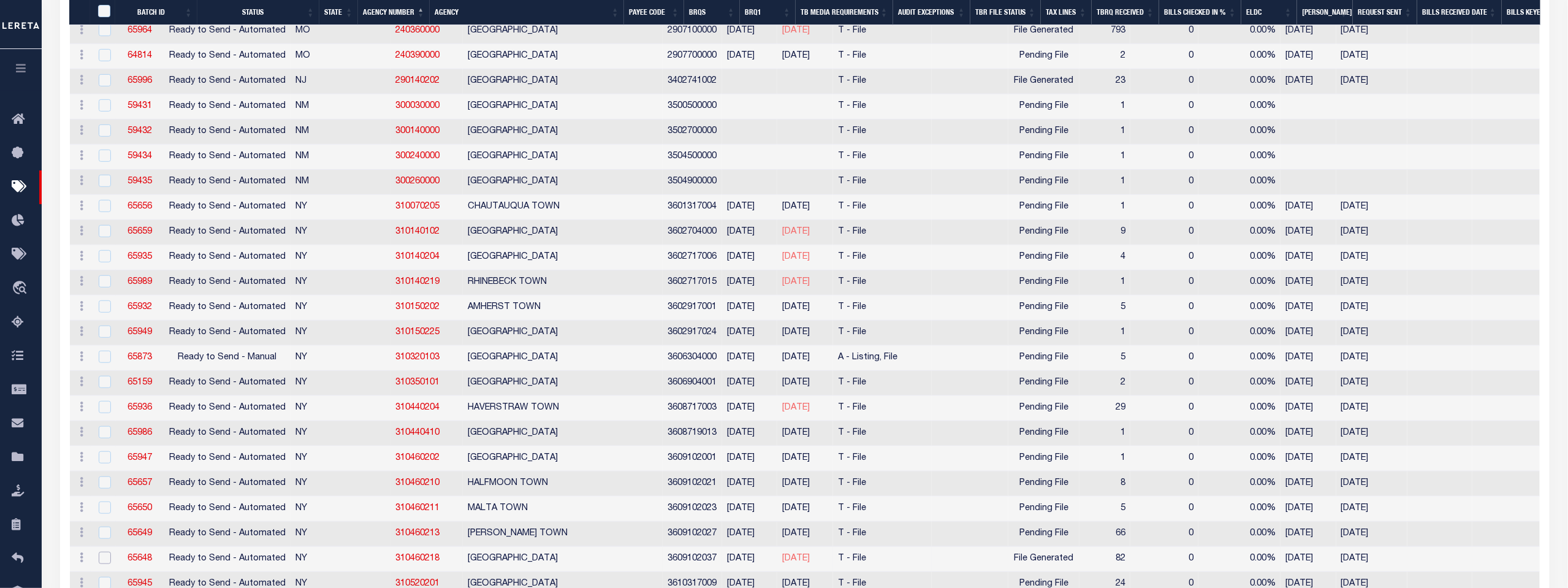
click at [103, 552] on input "checkbox" at bounding box center [105, 557] width 12 height 12
checkbox input "true"
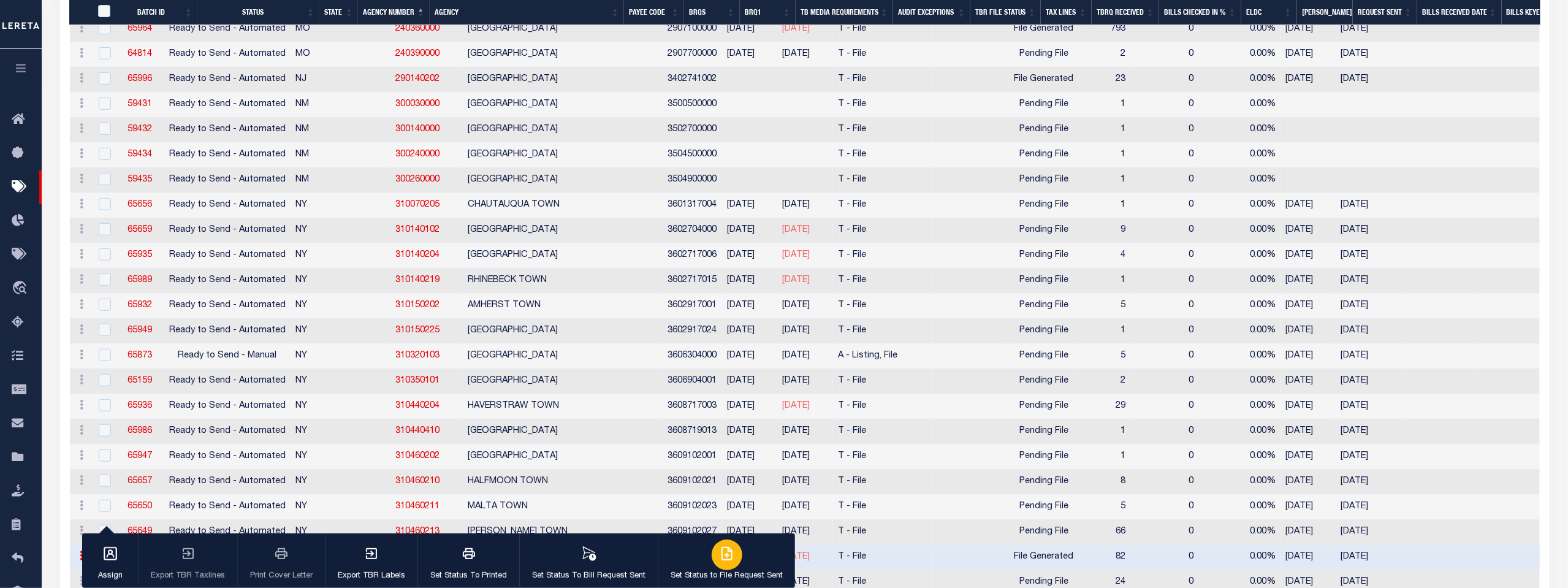
click at [718, 563] on div "button" at bounding box center [727, 555] width 30 height 31
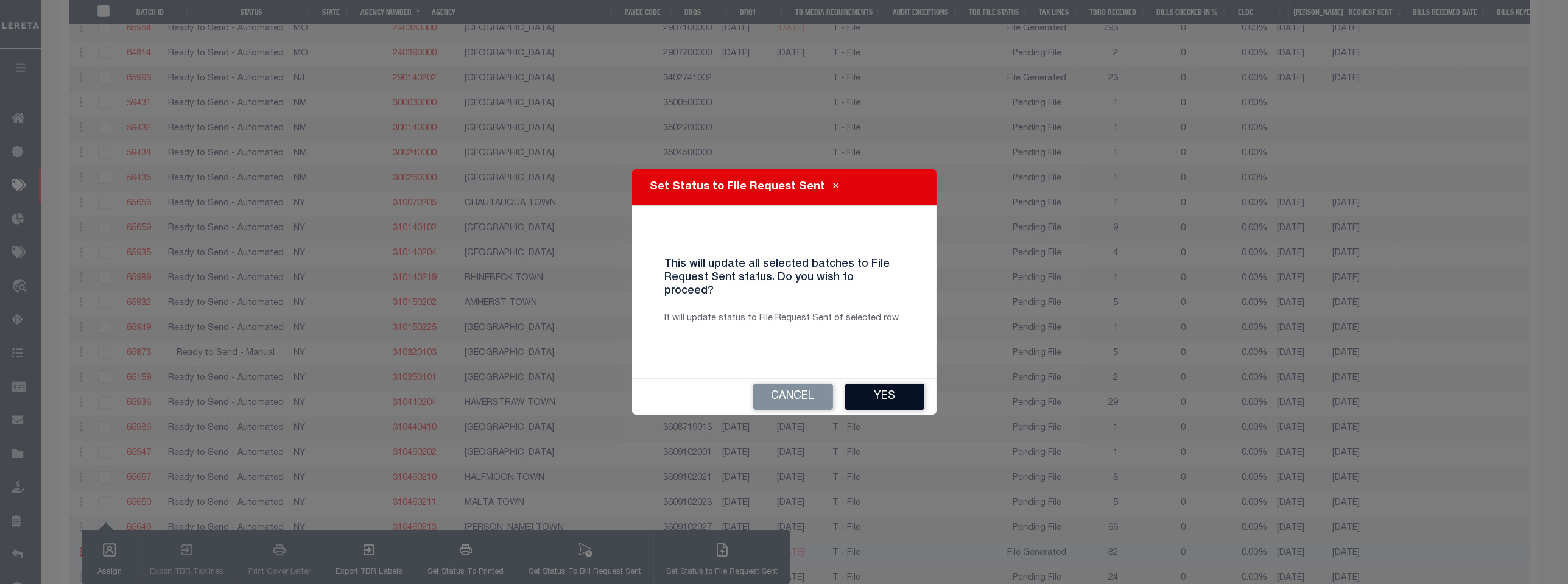
click at [880, 390] on button "Yes" at bounding box center [885, 396] width 79 height 26
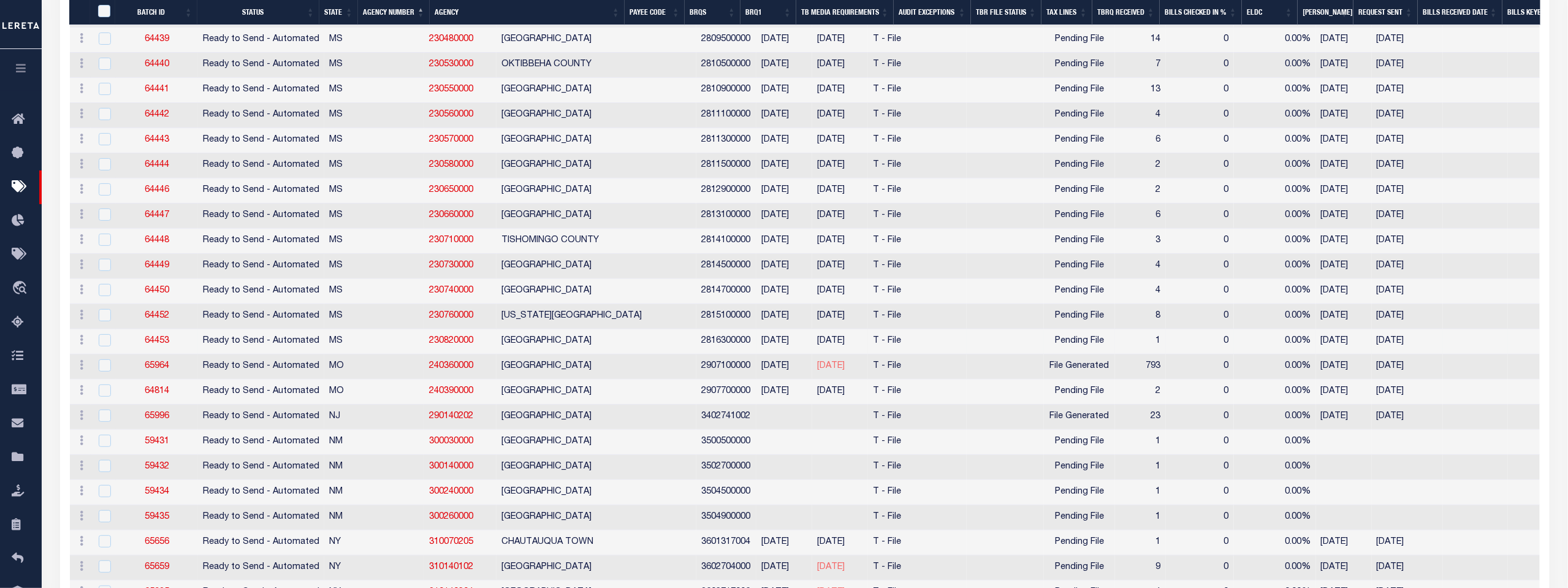
scroll to position [2929, 0]
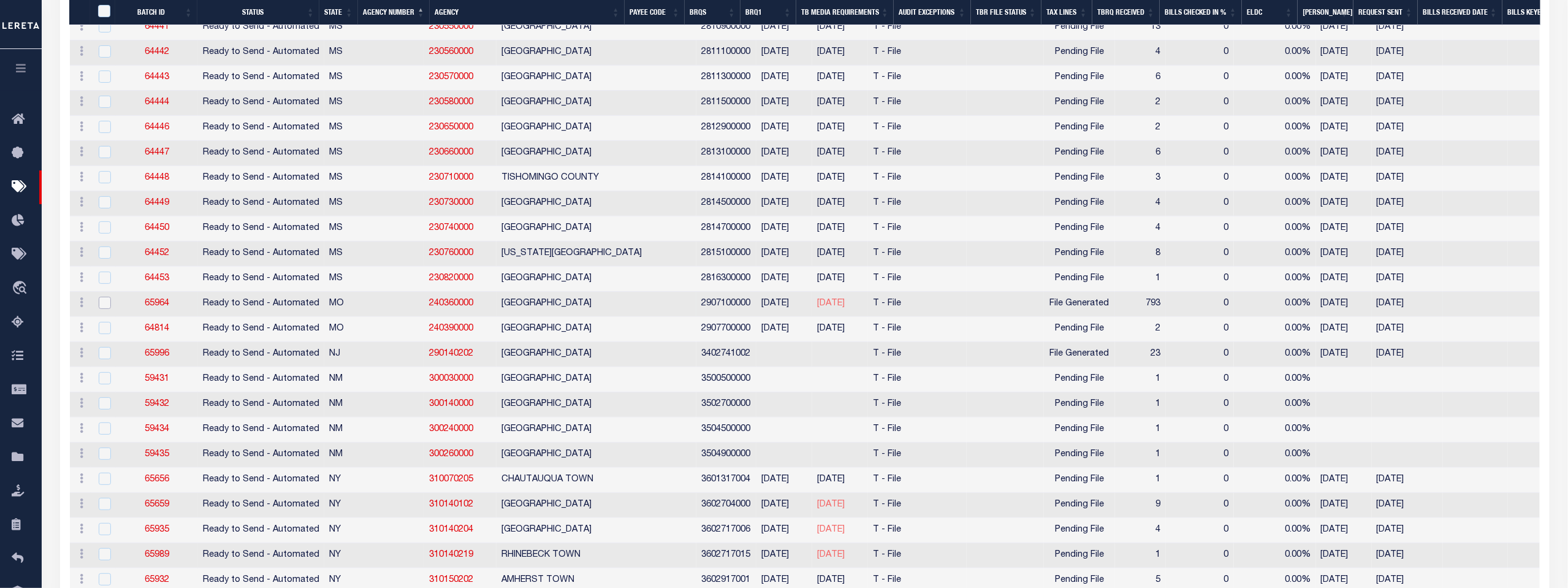
click at [106, 297] on input "checkbox" at bounding box center [105, 302] width 12 height 12
checkbox input "true"
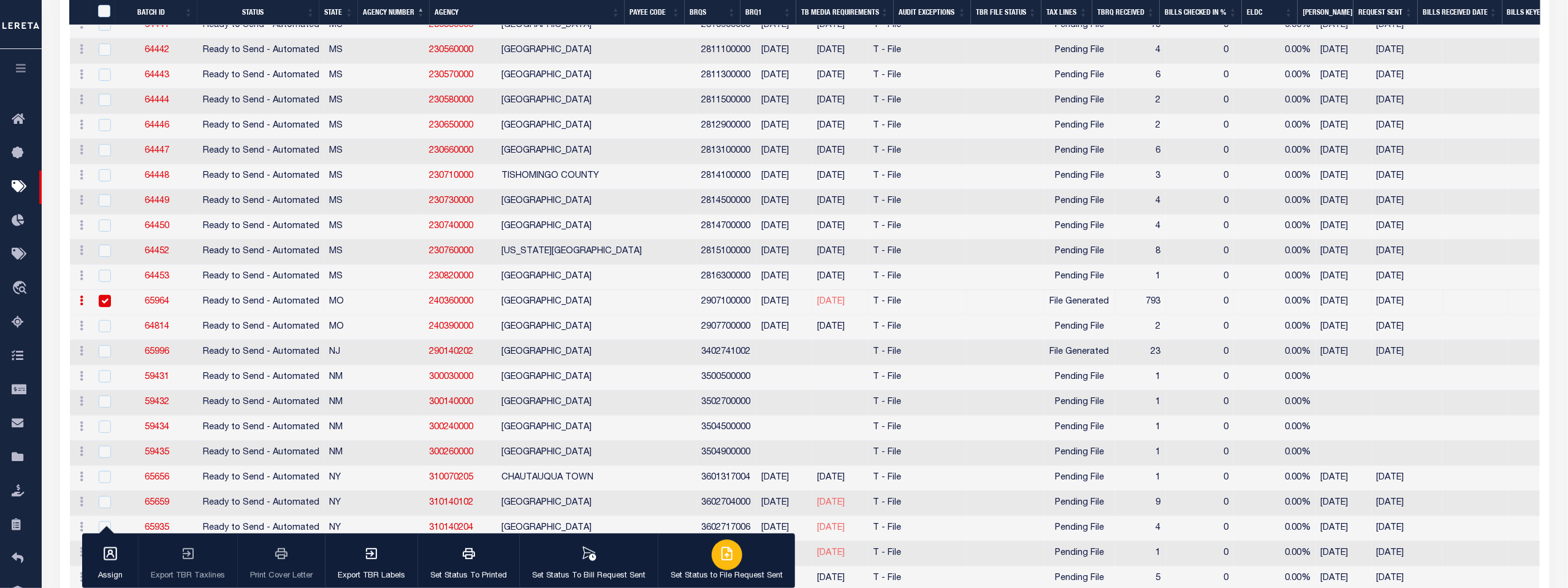
click at [723, 563] on div "button" at bounding box center [727, 555] width 30 height 31
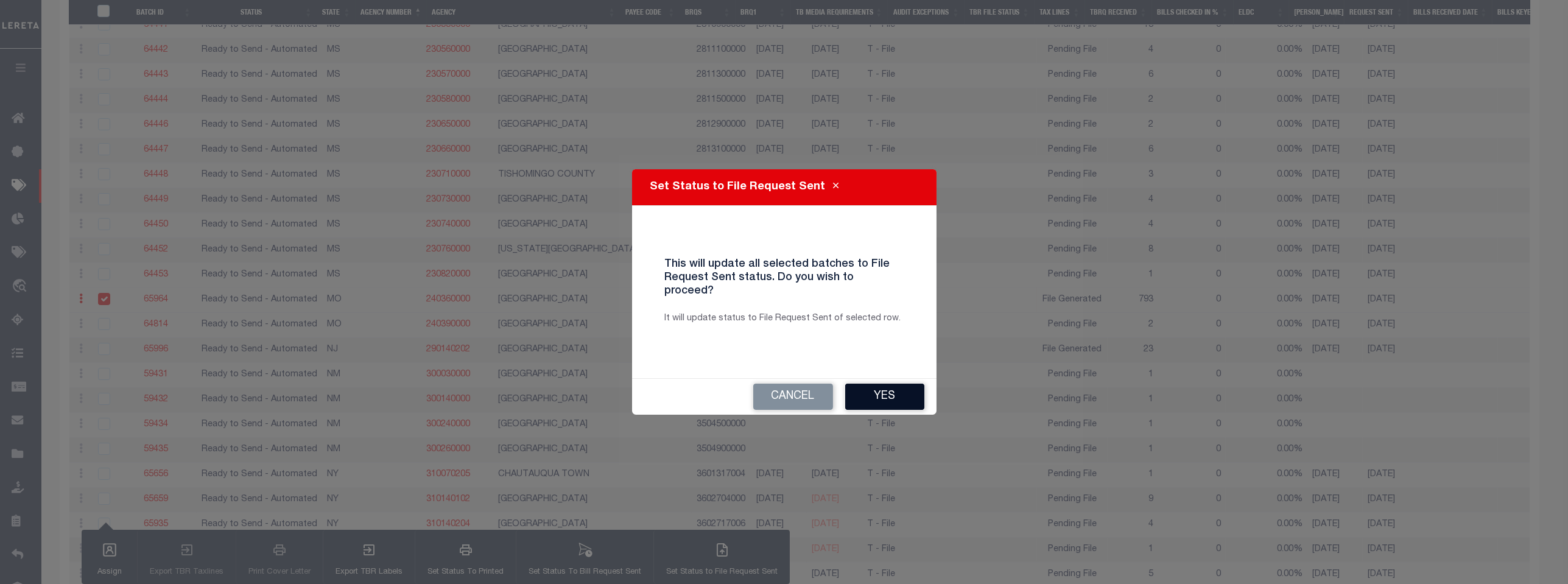
click at [893, 390] on button "Yes" at bounding box center [885, 396] width 79 height 26
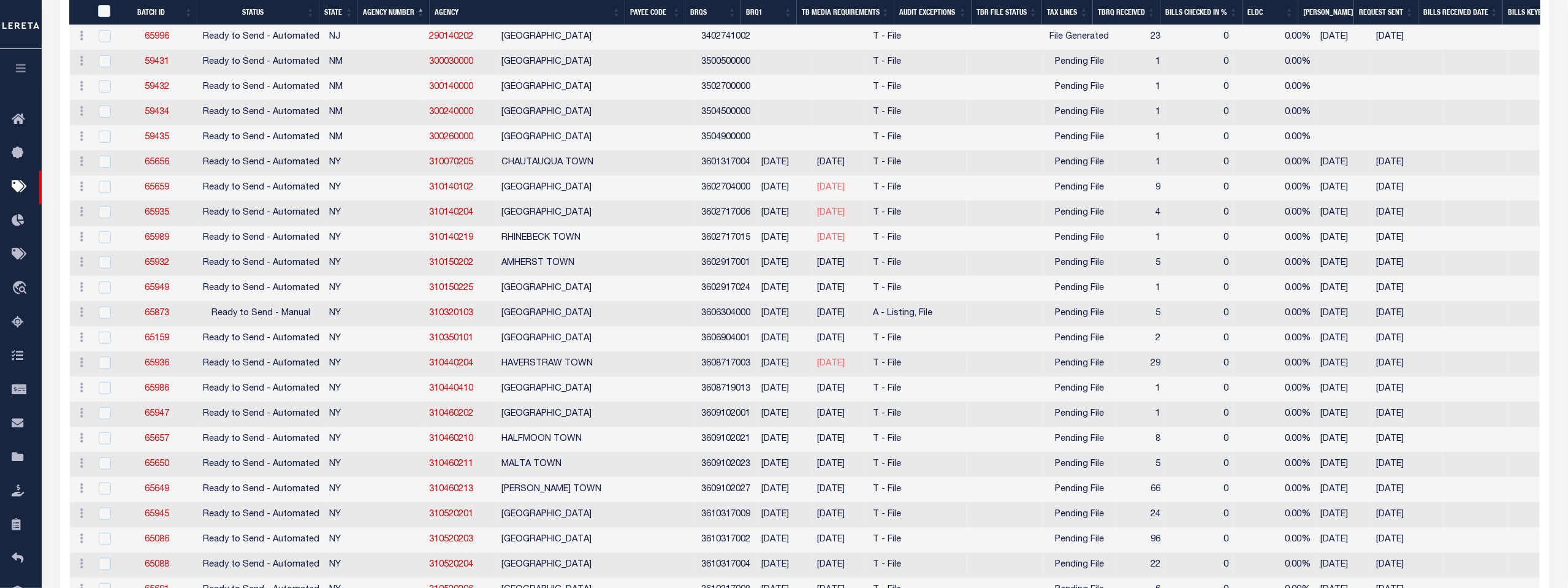
scroll to position [3338, 0]
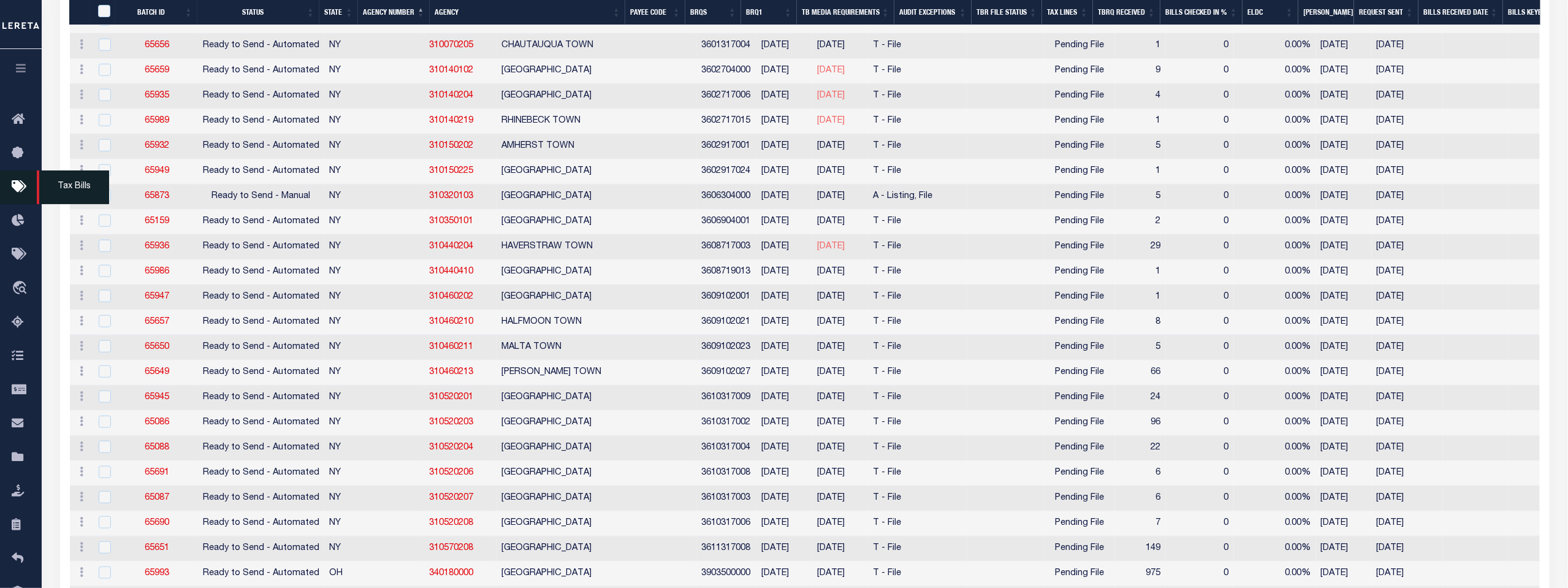
click at [19, 186] on icon at bounding box center [21, 187] width 19 height 15
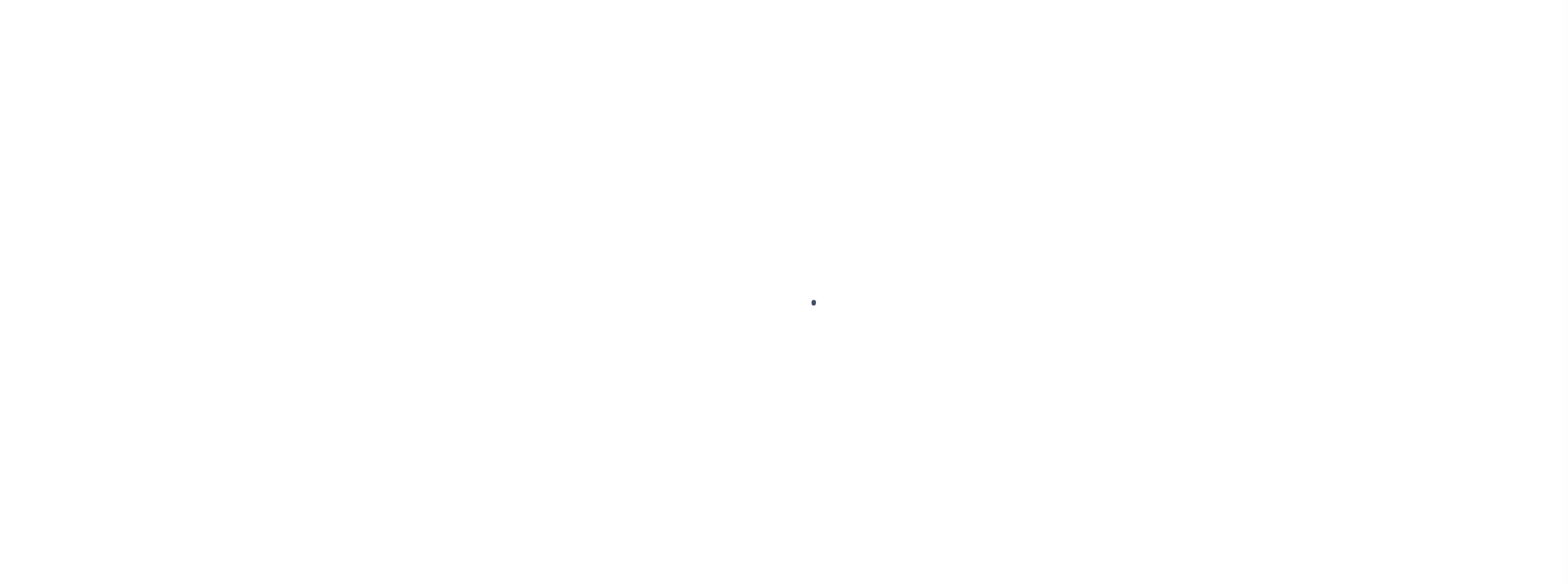
select select "200"
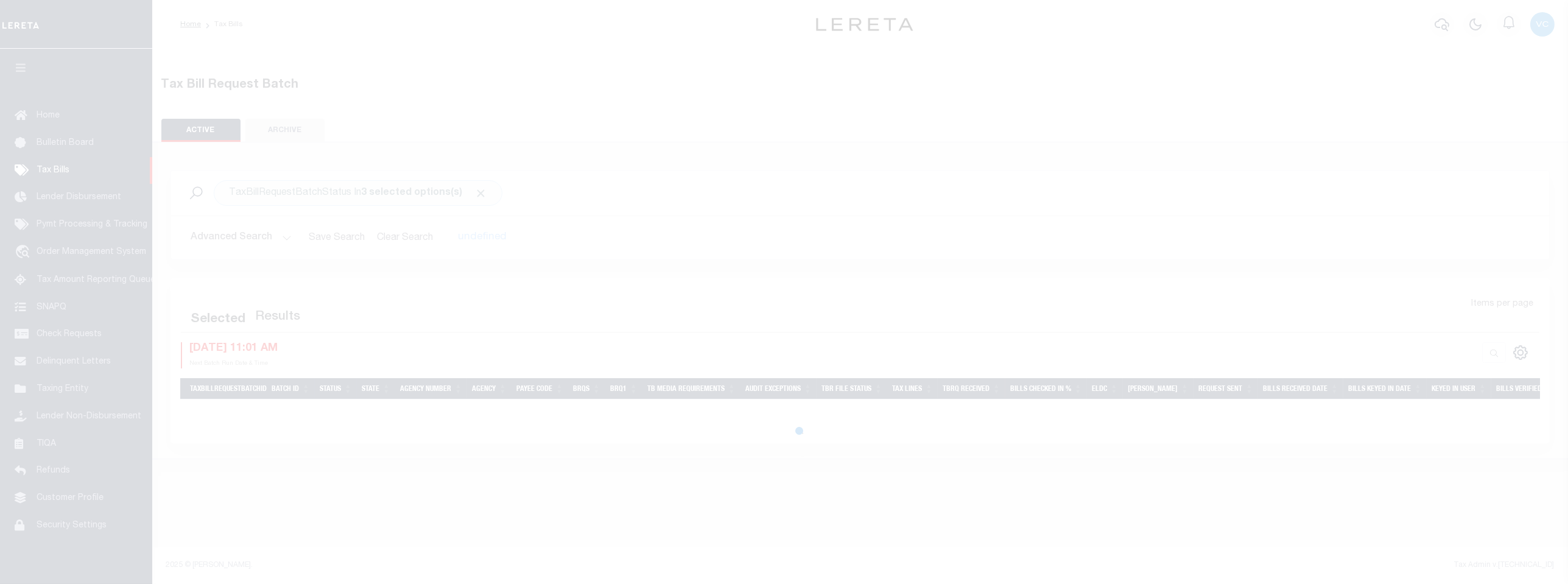
select select "200"
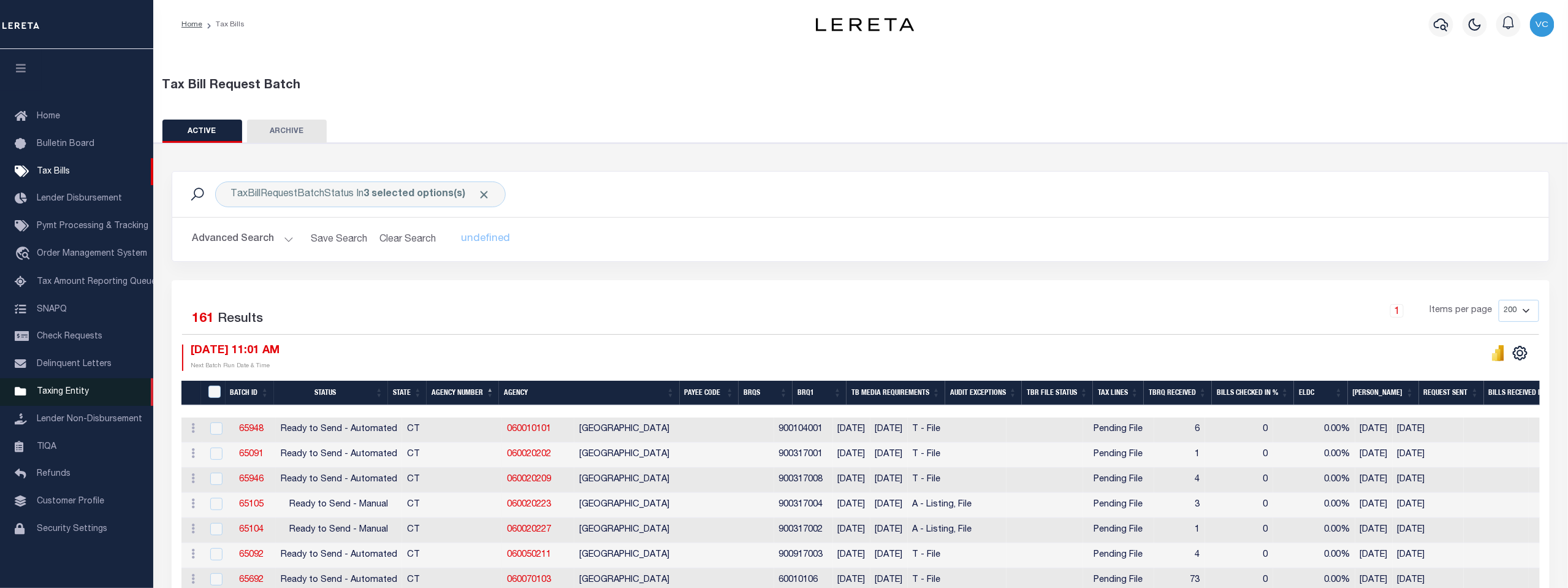
click at [65, 392] on span "Taxing Entity" at bounding box center [63, 391] width 53 height 8
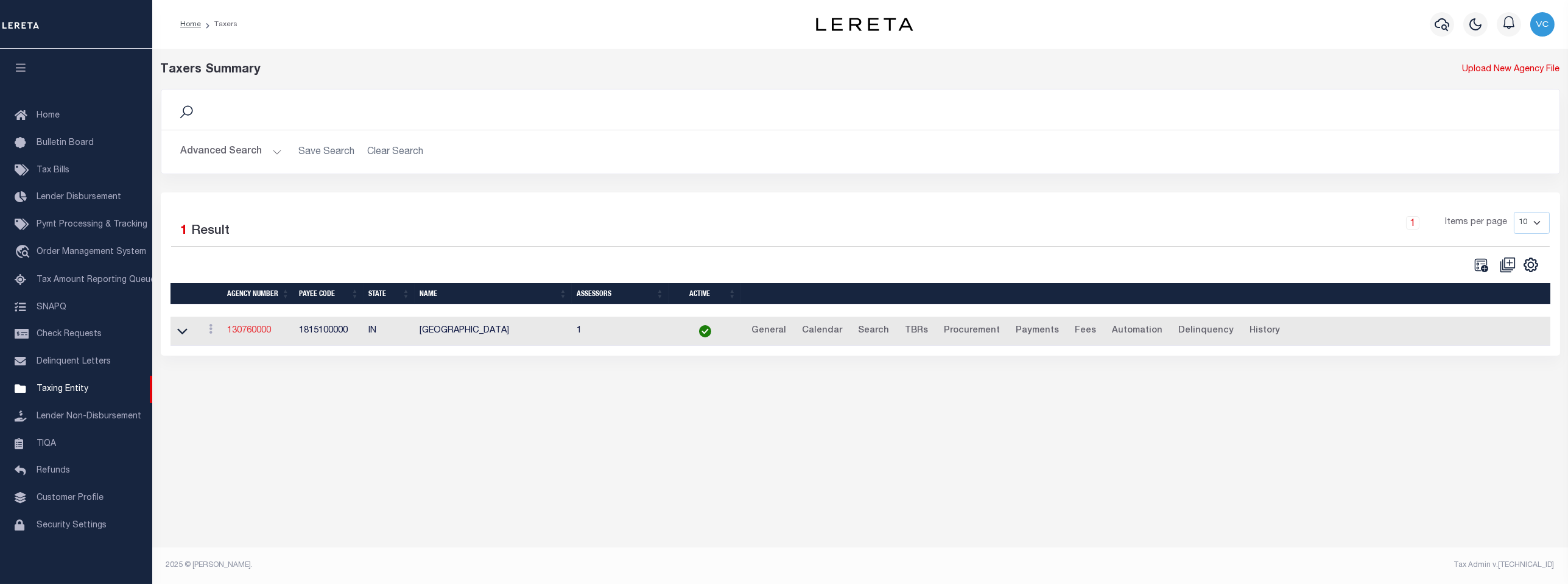
click at [253, 335] on link "130760000" at bounding box center [249, 331] width 44 height 8
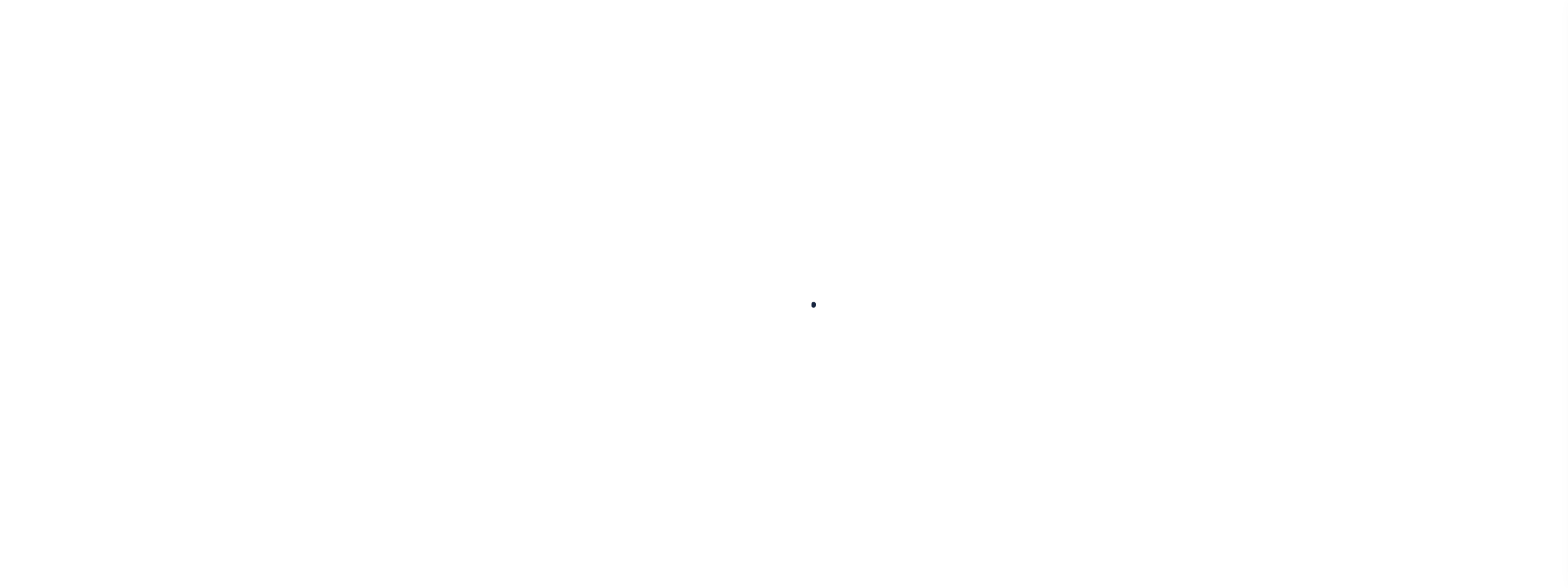
select select
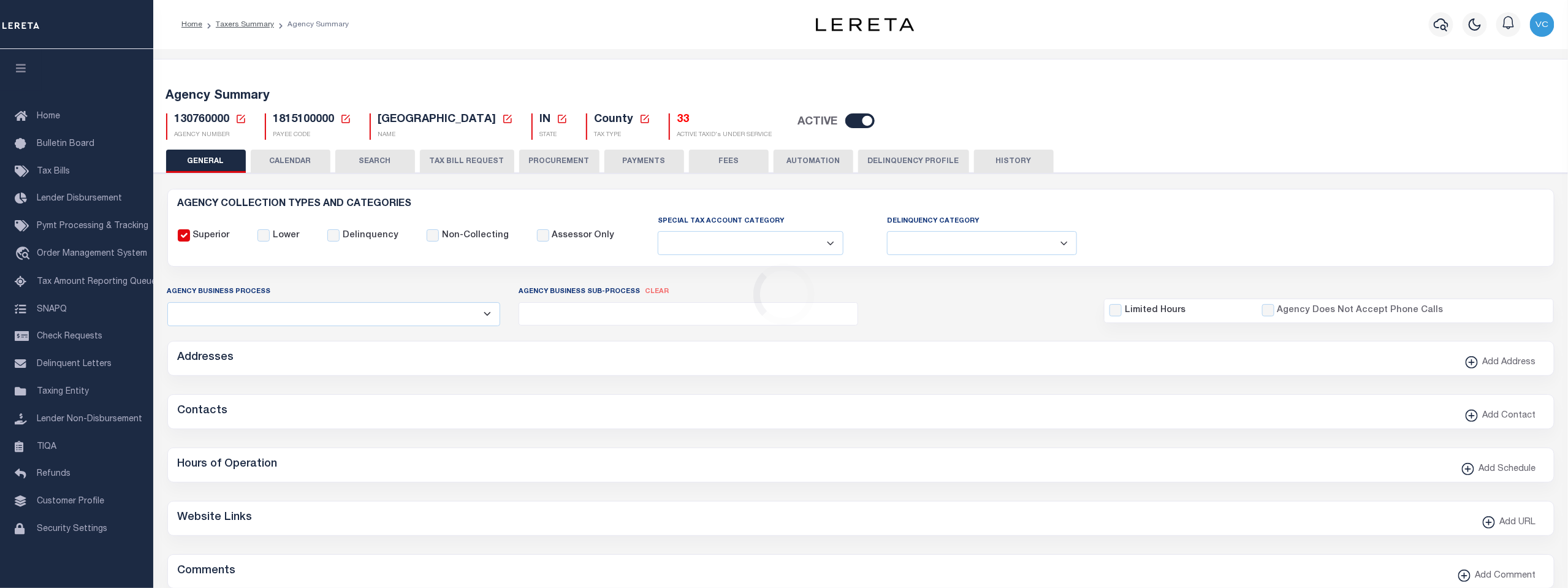
checkbox input "false"
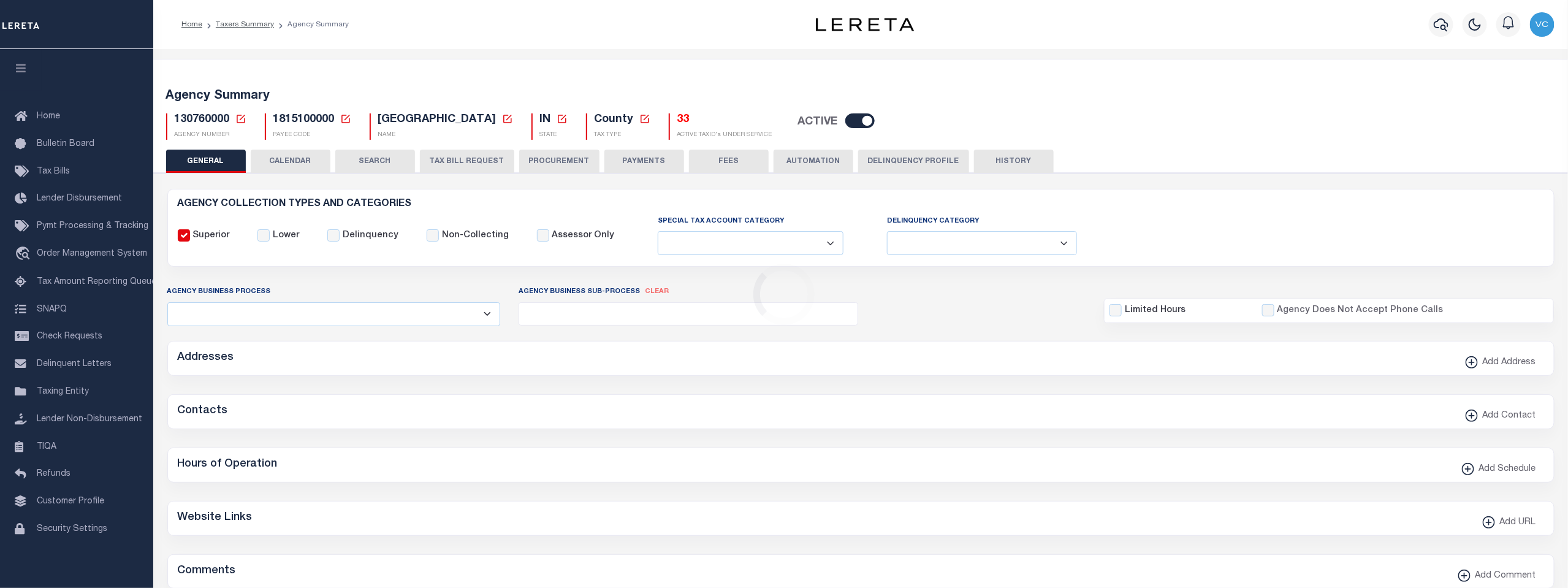
type input "1815100000"
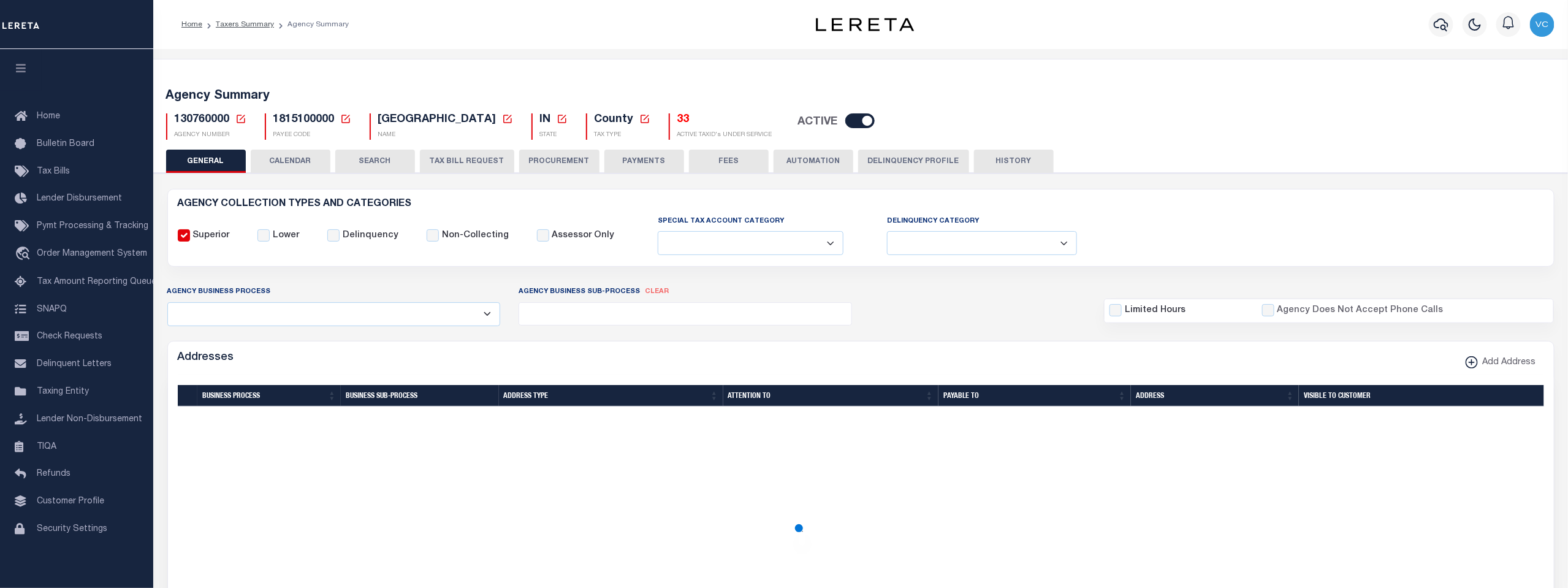
click at [239, 119] on icon at bounding box center [241, 119] width 8 height 8
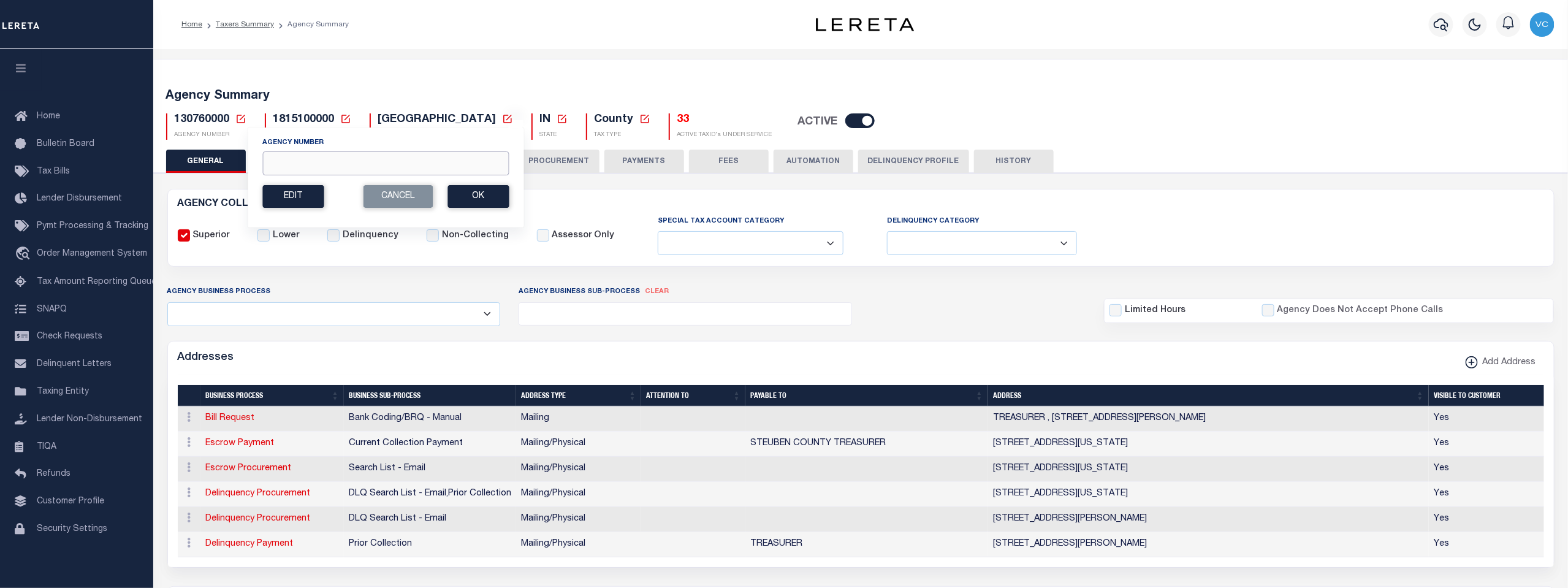
drag, startPoint x: 274, startPoint y: 164, endPoint x: 266, endPoint y: 175, distance: 13.6
click at [274, 164] on input "Agency Number" at bounding box center [385, 164] width 247 height 24
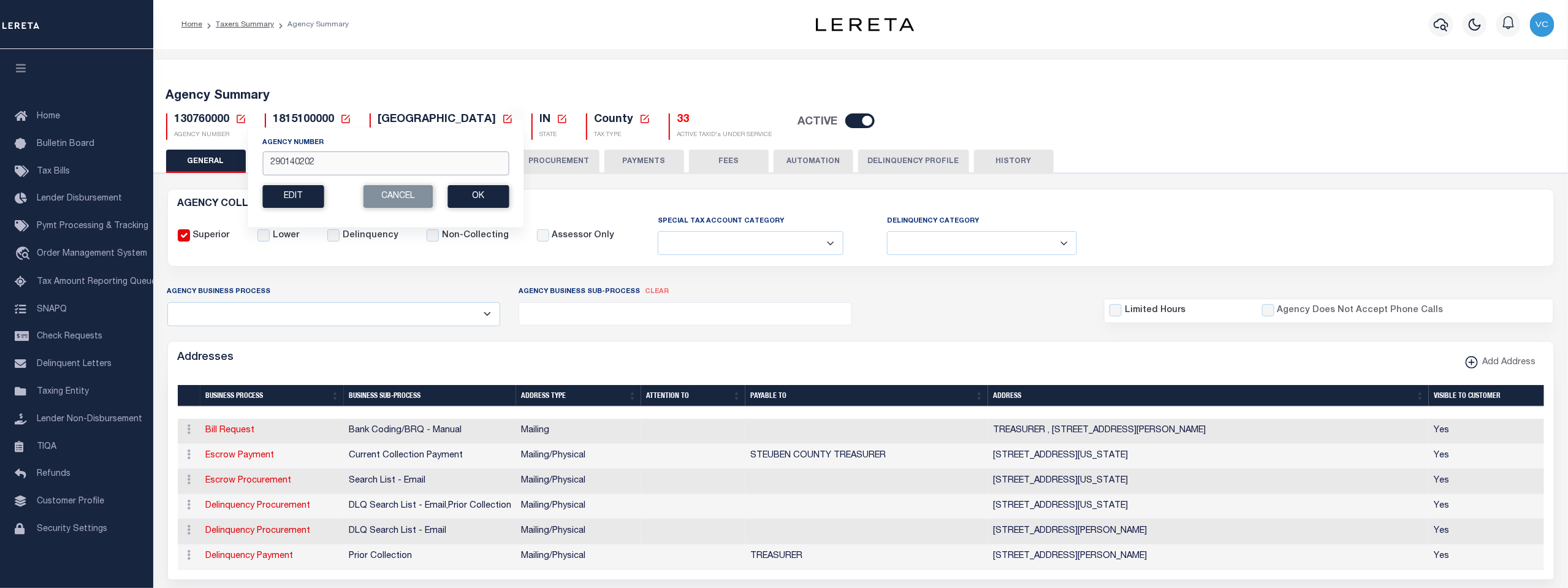
type input "290140202"
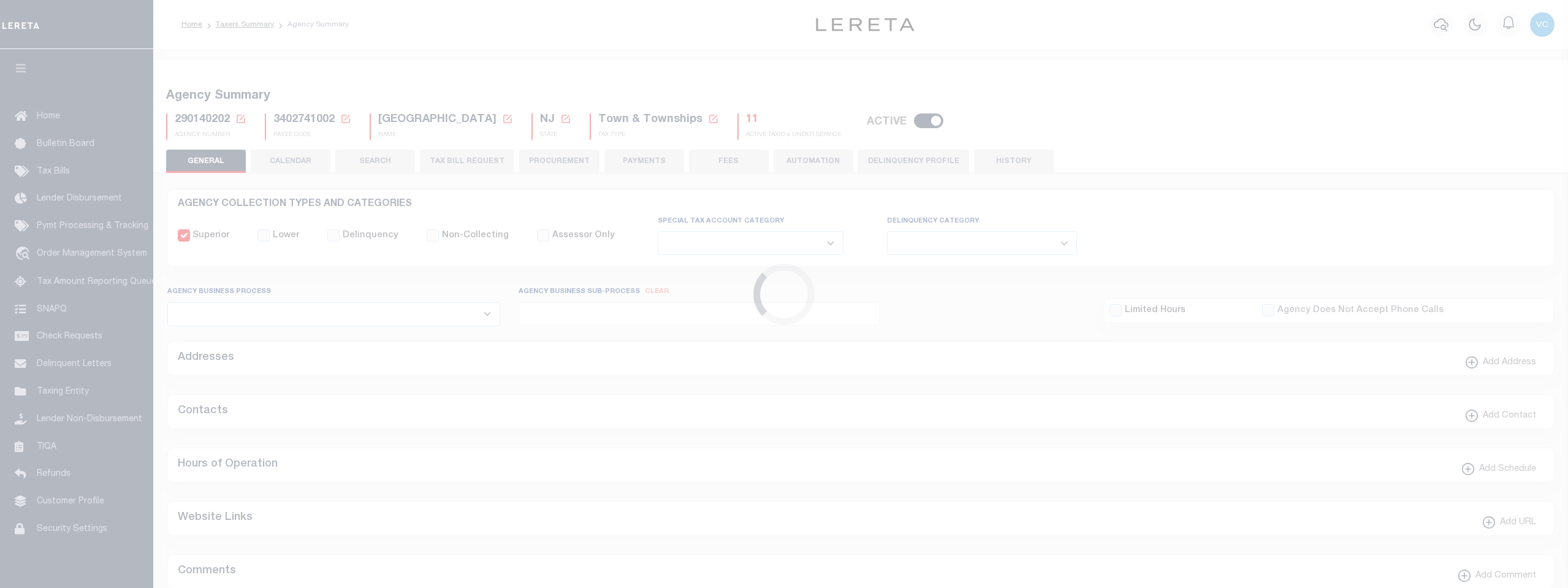
select select
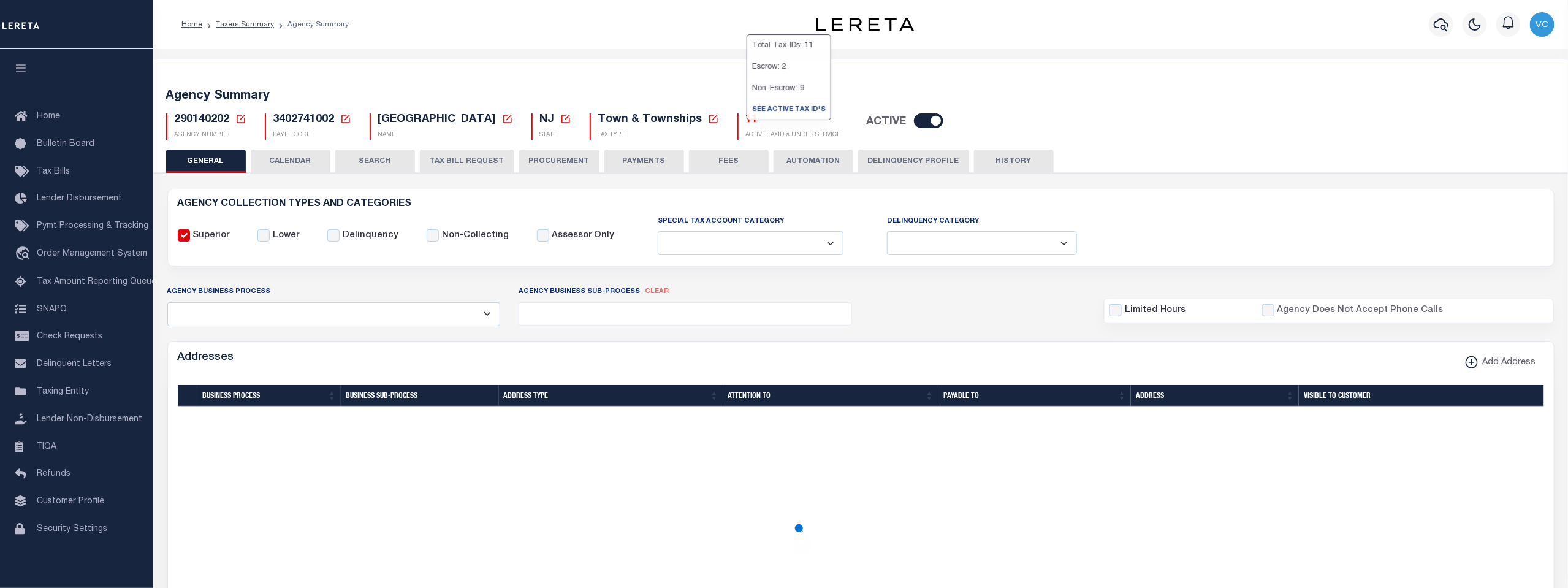
click at [746, 118] on h5 "11" at bounding box center [794, 120] width 95 height 14
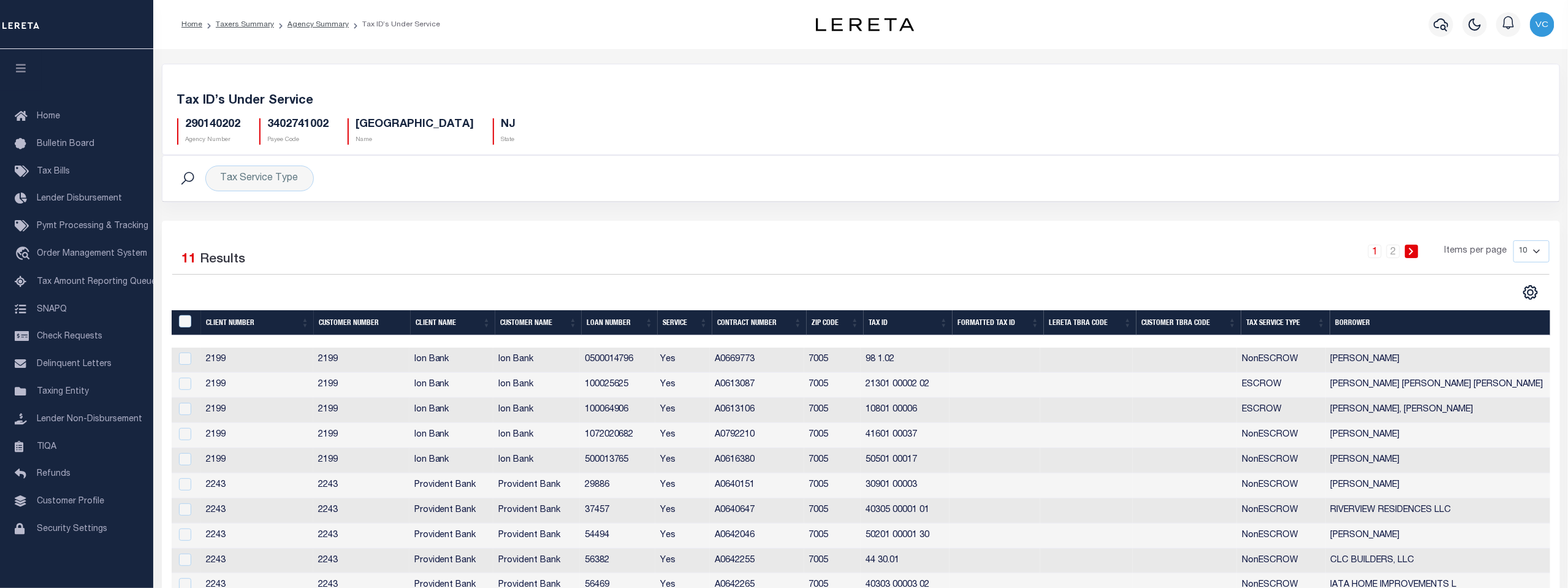
click at [1268, 322] on th "Tax Service Type" at bounding box center [1286, 323] width 89 height 25
